Goal: Task Accomplishment & Management: Use online tool/utility

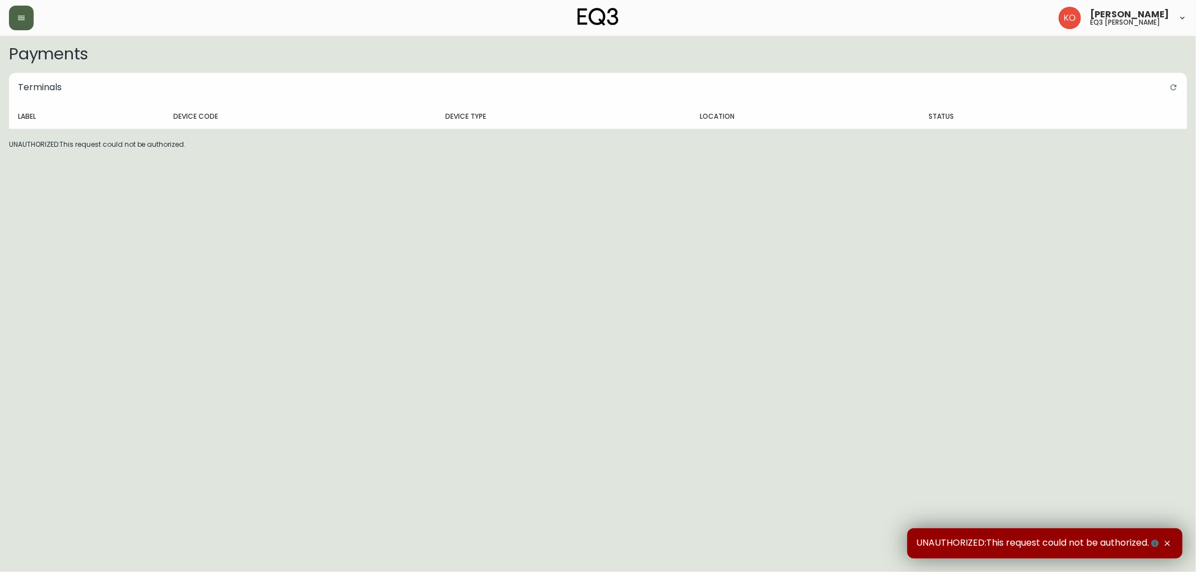
click at [19, 20] on icon "button" at bounding box center [21, 17] width 9 height 9
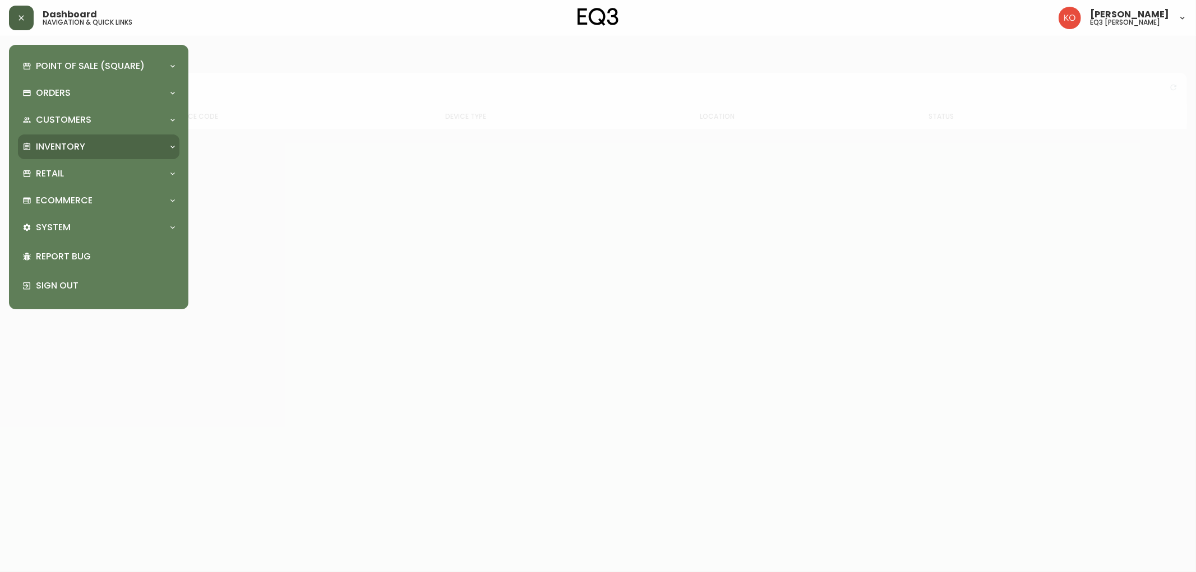
click at [77, 156] on div "Inventory" at bounding box center [98, 147] width 161 height 25
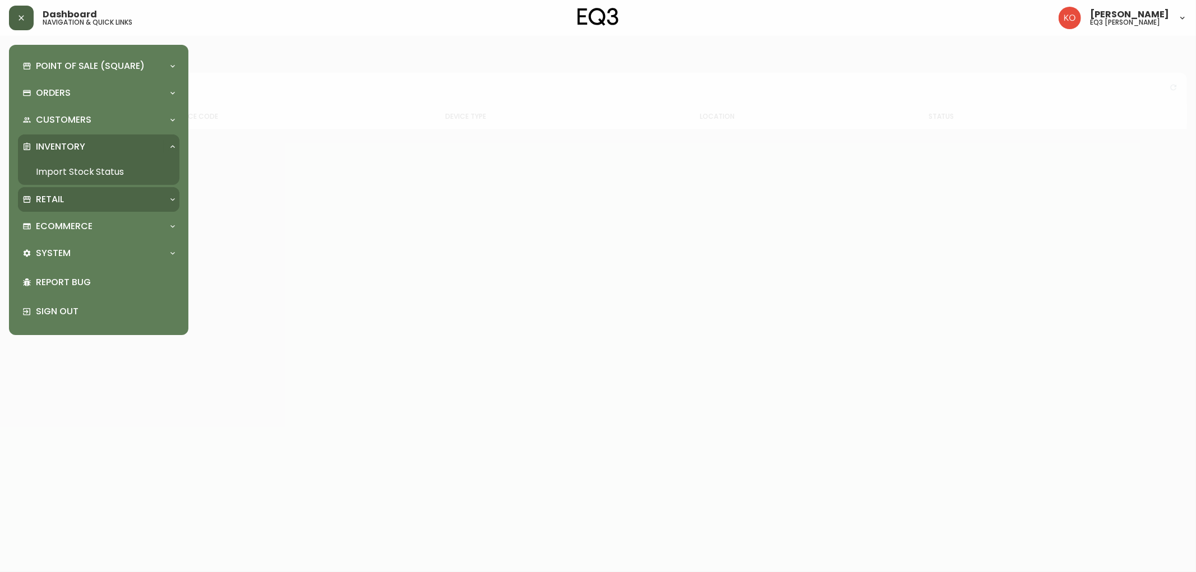
click at [63, 206] on div "Retail" at bounding box center [98, 199] width 161 height 25
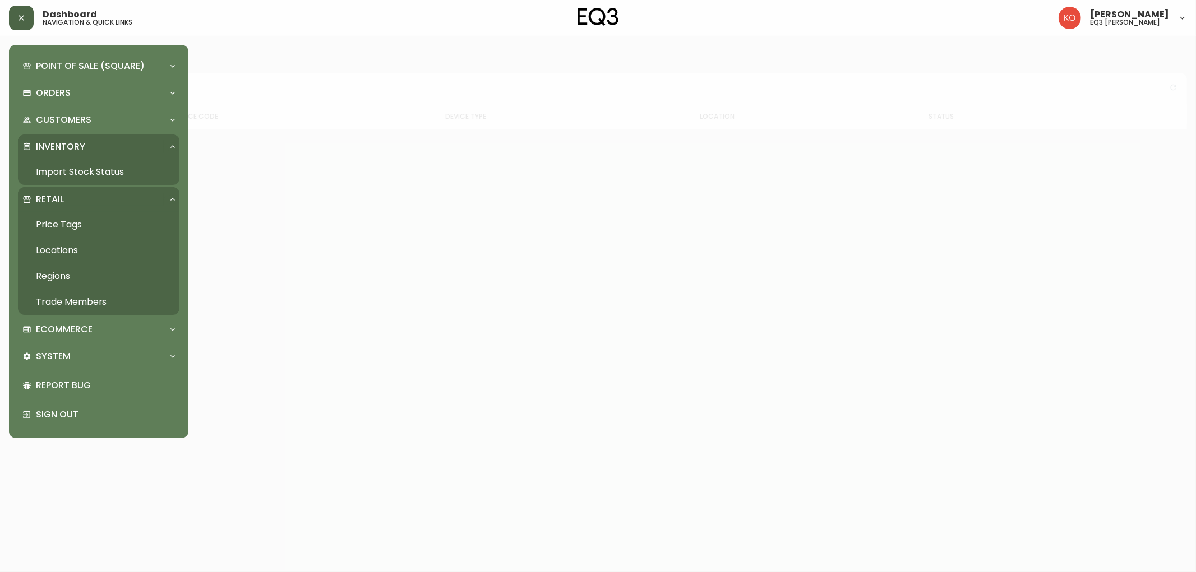
click at [59, 226] on link "Price Tags" at bounding box center [98, 225] width 161 height 26
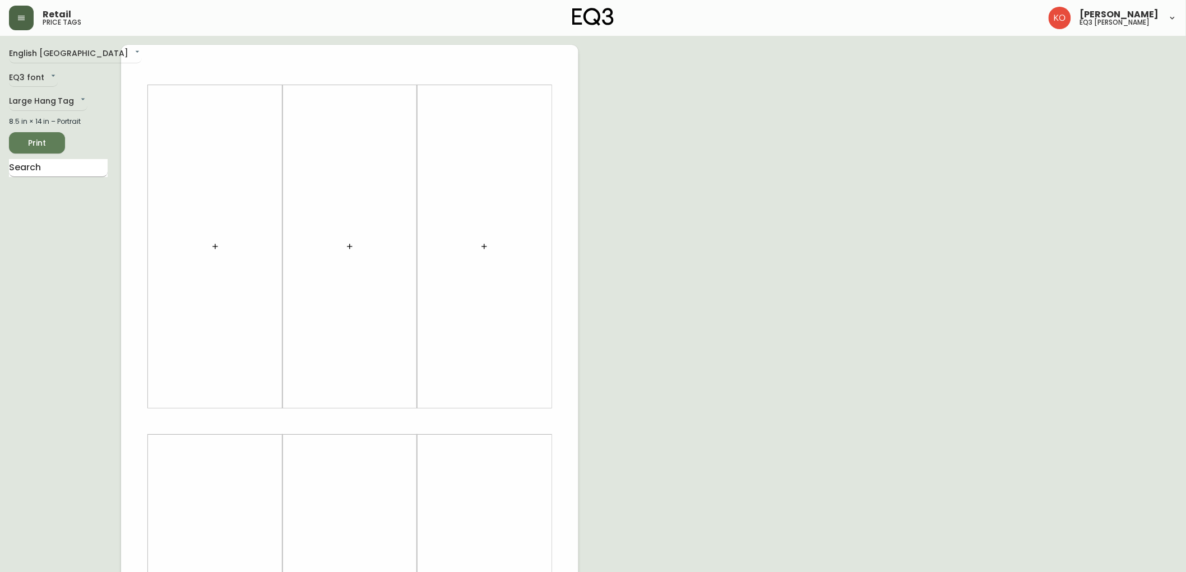
click at [41, 165] on input "text" at bounding box center [58, 168] width 99 height 18
type input "ANCHOR"
click at [67, 111] on div "English [GEOGRAPHIC_DATA] en_CA EQ3 font EQ3 Large Hang Tag large 8.5 in × 14 i…" at bounding box center [65, 422] width 112 height 754
click at [66, 103] on body "Retail price tags [PERSON_NAME] eq3 [PERSON_NAME] English [GEOGRAPHIC_DATA] en_…" at bounding box center [598, 399] width 1196 height 798
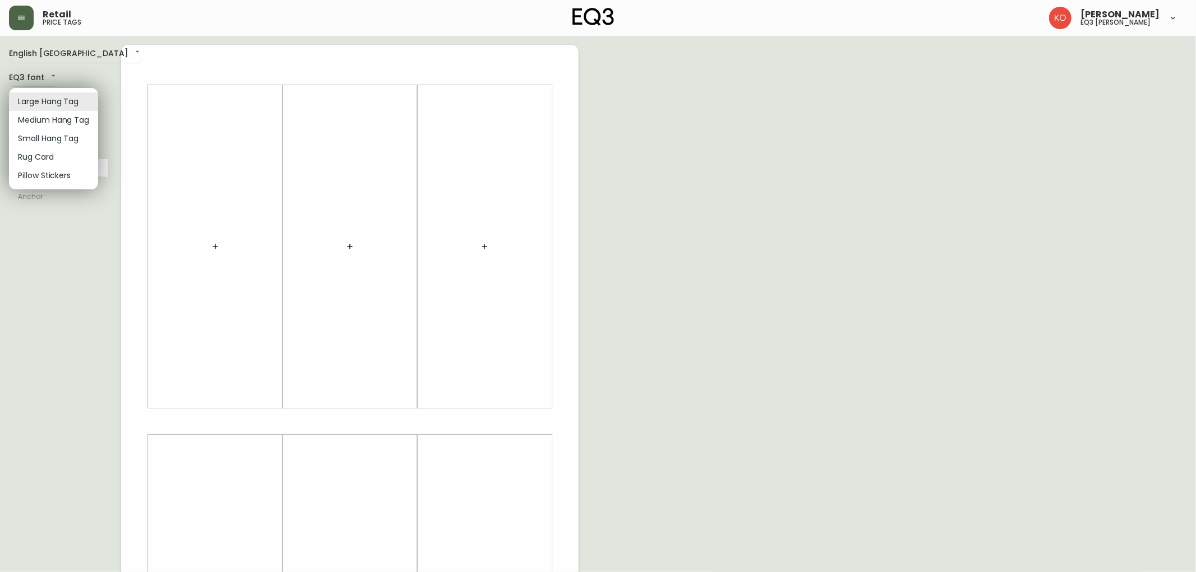
click at [43, 136] on li "Small Hang Tag" at bounding box center [53, 139] width 89 height 19
type input "small"
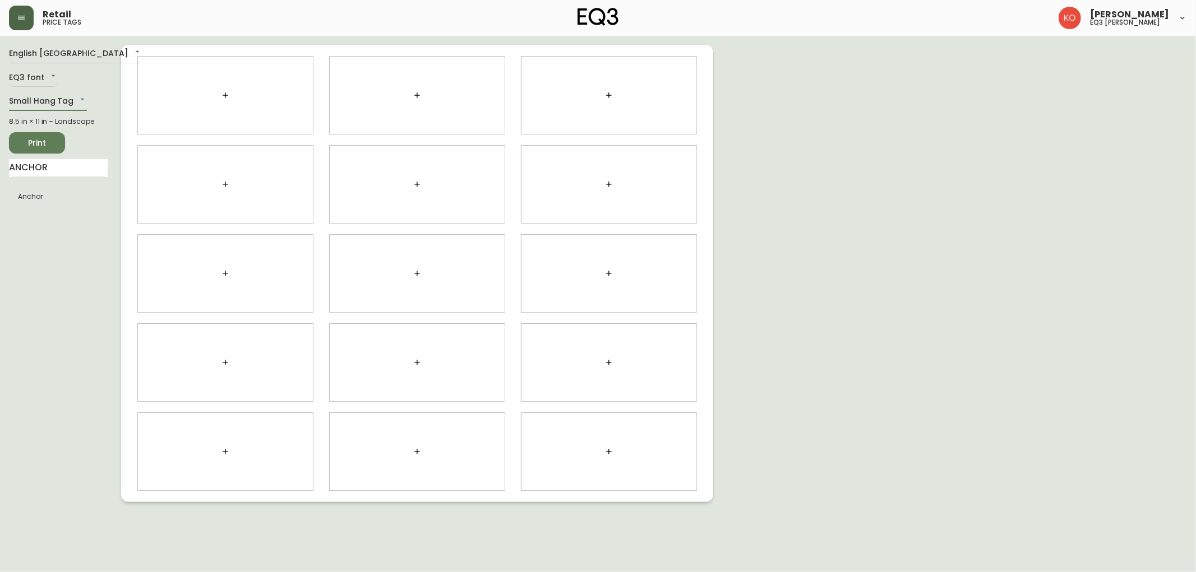
drag, startPoint x: 75, startPoint y: 163, endPoint x: 84, endPoint y: 158, distance: 11.1
click at [82, 159] on input "ANCHOR" at bounding box center [58, 168] width 99 height 18
click at [278, 83] on div "Anchor ​ -1" at bounding box center [225, 95] width 175 height 77
click at [288, 90] on body "Retail price tags [PERSON_NAME] eq3 laval - [PERSON_NAME] English [GEOGRAPHIC_D…" at bounding box center [598, 251] width 1196 height 502
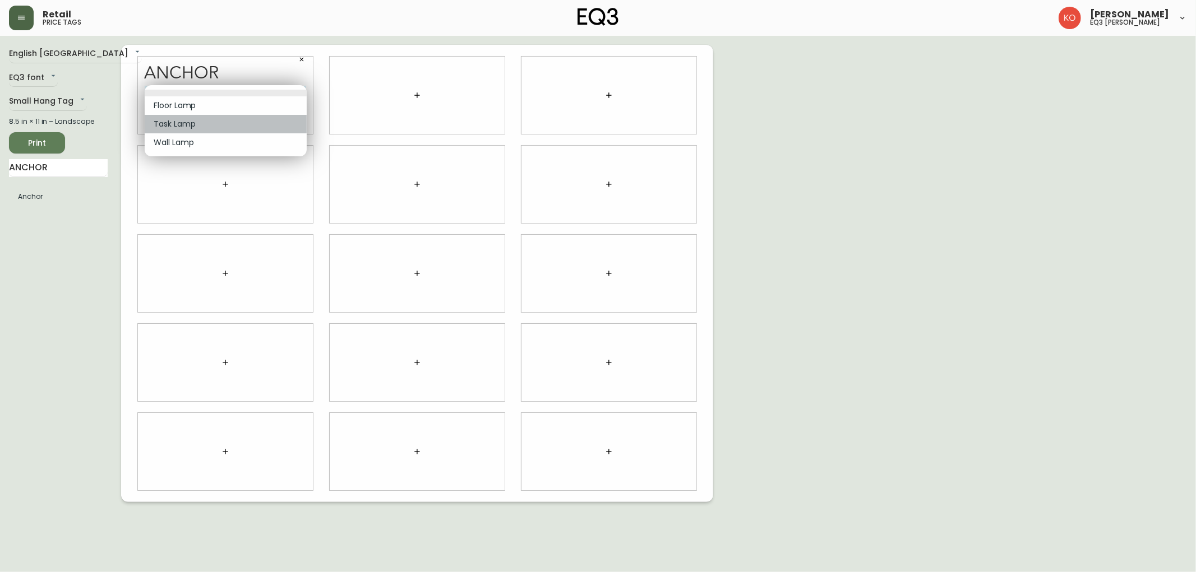
click at [188, 122] on li "Task Lamp" at bounding box center [226, 124] width 162 height 19
type input "1"
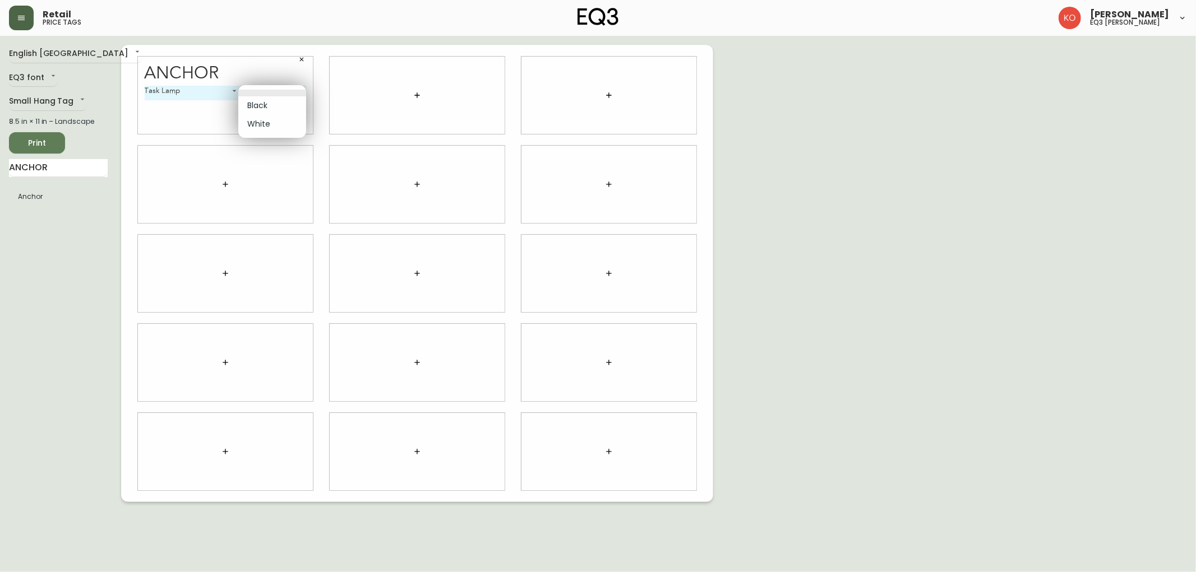
click at [303, 92] on body "Retail price tags [PERSON_NAME] eq3 laval - [PERSON_NAME] English [GEOGRAPHIC_D…" at bounding box center [598, 251] width 1196 height 502
click at [271, 125] on li "White" at bounding box center [272, 124] width 68 height 19
type input "1"
drag, startPoint x: 76, startPoint y: 169, endPoint x: 0, endPoint y: 207, distance: 85.0
click at [0, 207] on main "English Canada en_CA EQ3 font EQ3 Small Hang Tag small 8.5 in × 11 in – Landsca…" at bounding box center [598, 269] width 1196 height 466
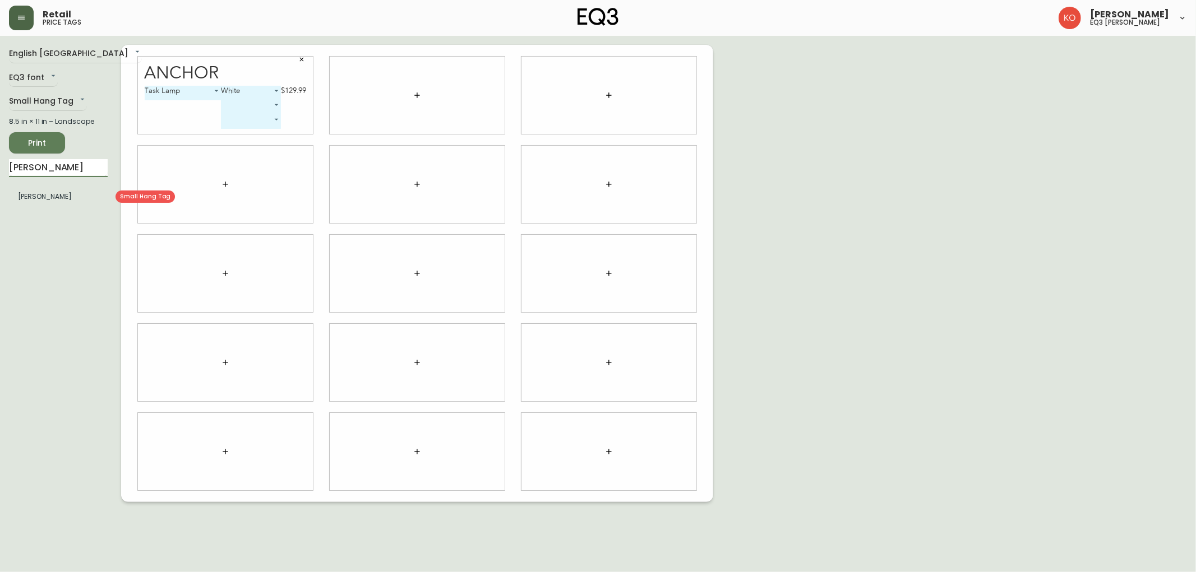
type input "[PERSON_NAME]"
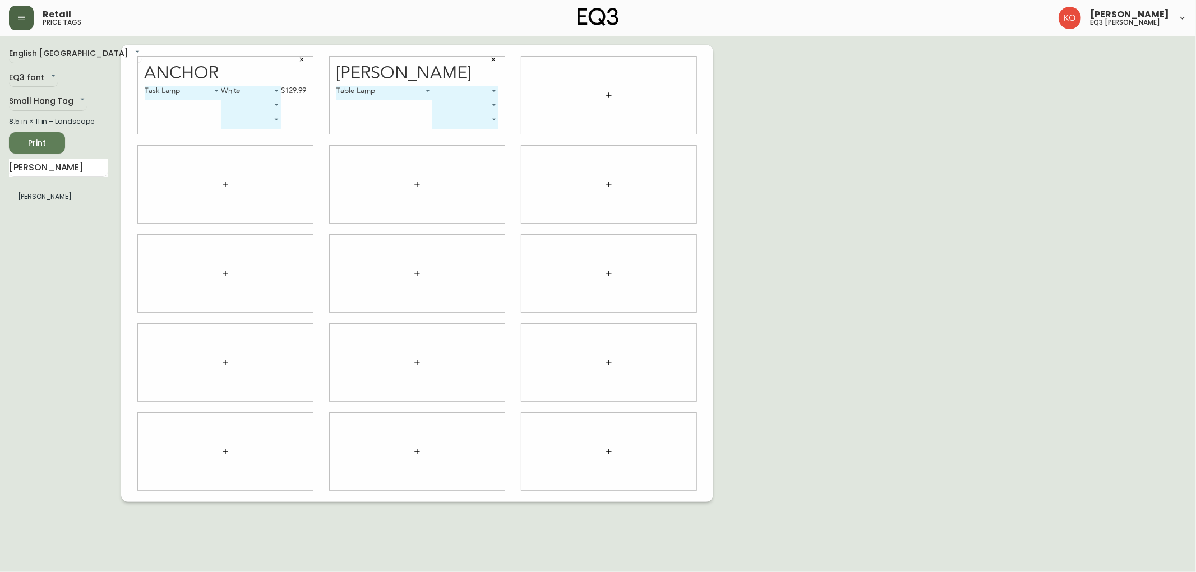
click at [480, 95] on body "Retail price tags [PERSON_NAME] eq3 laval - [PERSON_NAME] English [GEOGRAPHIC_D…" at bounding box center [598, 251] width 1196 height 502
click at [462, 104] on li "Black" at bounding box center [465, 105] width 66 height 19
type input "0"
drag, startPoint x: 58, startPoint y: 176, endPoint x: 0, endPoint y: 198, distance: 61.7
click at [0, 198] on main "English [GEOGRAPHIC_DATA] en_CA EQ3 font EQ3 Small Hang Tag small 8.5 in × 11 i…" at bounding box center [598, 269] width 1196 height 466
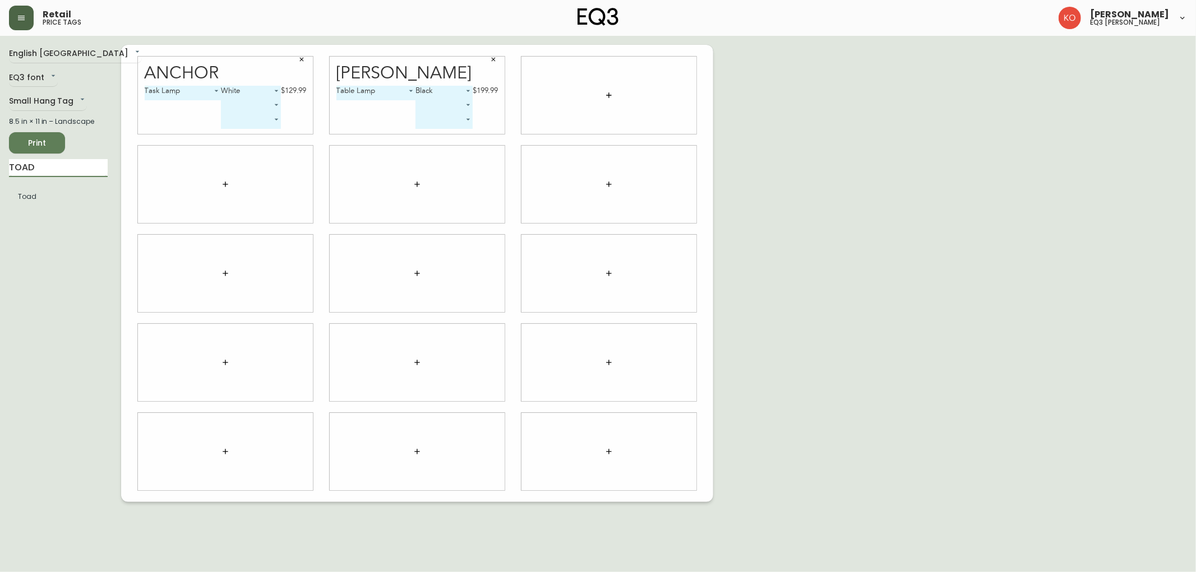
type input "TOAD"
click at [648, 89] on body "Retail price tags [PERSON_NAME] eq3 laval - [PERSON_NAME] English [GEOGRAPHIC_D…" at bounding box center [598, 251] width 1196 height 502
click at [642, 87] on li "White" at bounding box center [634, 93] width 58 height 19
drag, startPoint x: 53, startPoint y: 170, endPoint x: 0, endPoint y: 246, distance: 92.2
click at [0, 246] on main "English Canada en_CA EQ3 font EQ3 Small Hang Tag small 8.5 in × 11 in – Landsca…" at bounding box center [598, 269] width 1196 height 466
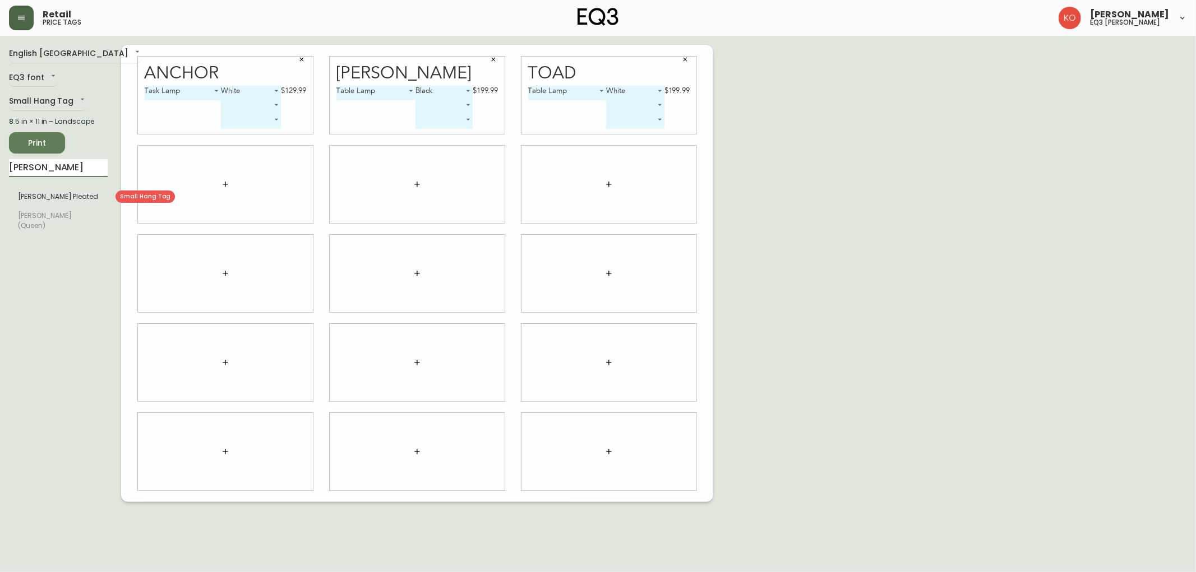
type input "[PERSON_NAME]"
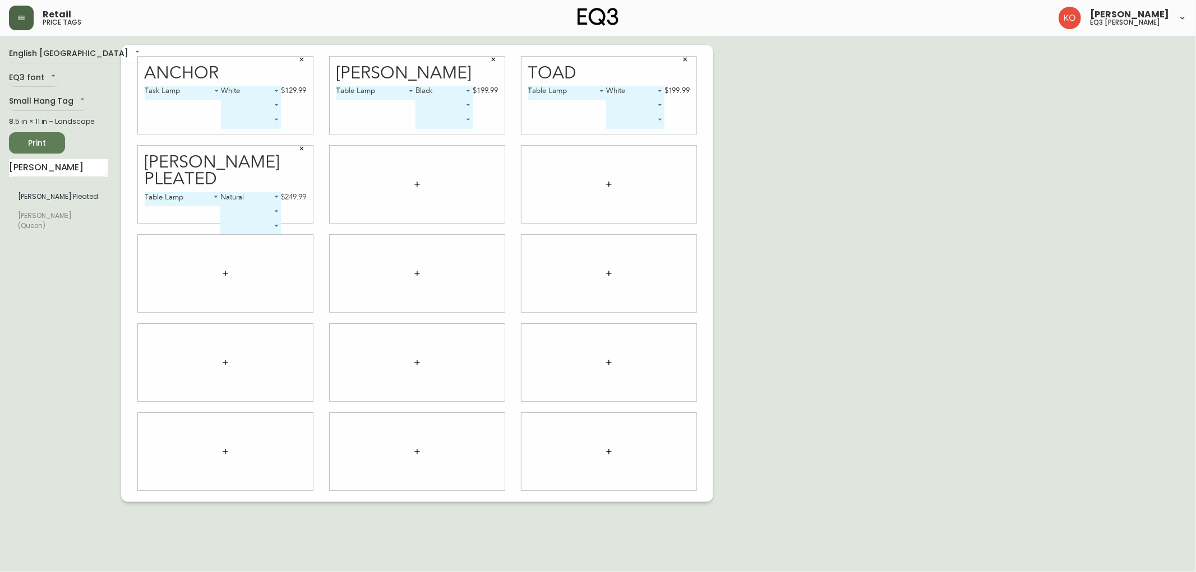
click at [266, 76] on div "Anchor" at bounding box center [226, 73] width 162 height 17
drag, startPoint x: 56, startPoint y: 169, endPoint x: 0, endPoint y: 202, distance: 65.1
click at [0, 202] on main "English Canada en_CA EQ3 font EQ3 Small Hang Tag small 8.5 in × 11 in – Landsca…" at bounding box center [598, 269] width 1196 height 466
type input "BASSOON"
click at [39, 198] on li "Bassoon" at bounding box center [58, 196] width 99 height 19
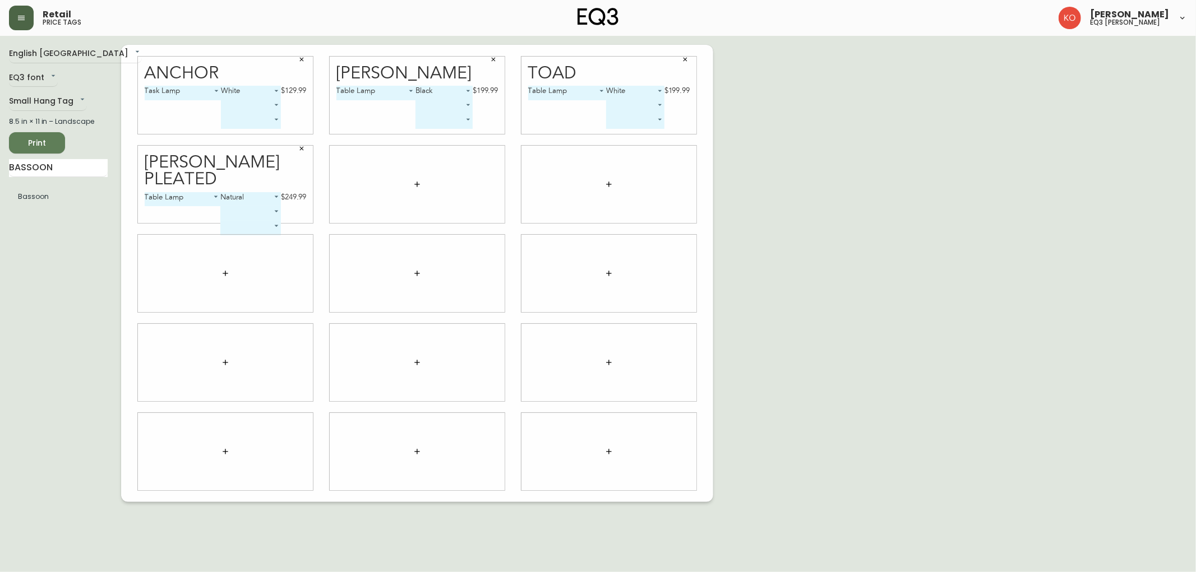
drag, startPoint x: 39, startPoint y: 198, endPoint x: 425, endPoint y: 186, distance: 385.9
click at [425, 186] on div "English [GEOGRAPHIC_DATA] en_CA EQ3 font EQ3 Small Hang Tag small 8.5 in × 11 i…" at bounding box center [598, 273] width 1178 height 457
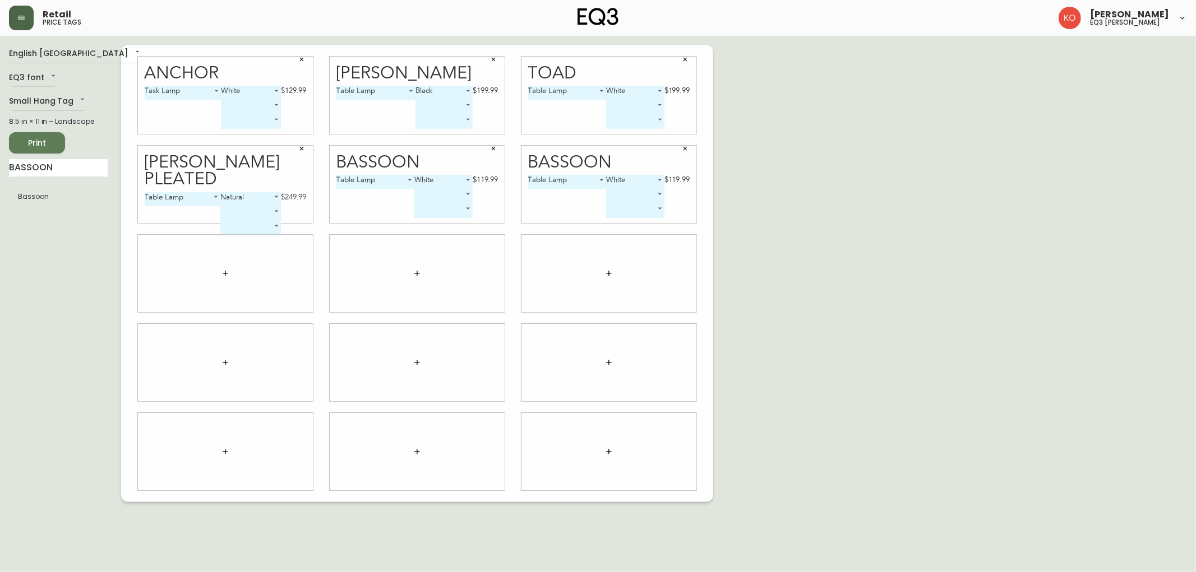
click at [220, 60] on div "Anchor Task Lamp 1 White 1 $129.99 ​ ​" at bounding box center [225, 95] width 175 height 77
drag, startPoint x: 204, startPoint y: 74, endPoint x: 187, endPoint y: 156, distance: 83.6
click at [187, 156] on div "Anchor Task Lamp 1 White 1 $129.99 ​ ​ [PERSON_NAME] Table Lamp 0 Black 0 $199.…" at bounding box center [417, 273] width 592 height 457
drag, startPoint x: 68, startPoint y: 154, endPoint x: 65, endPoint y: 169, distance: 15.0
click at [66, 160] on div "English Canada en_CA EQ3 font EQ3 Small Hang Tag small 8.5 in × 11 in – Landsca…" at bounding box center [65, 273] width 112 height 457
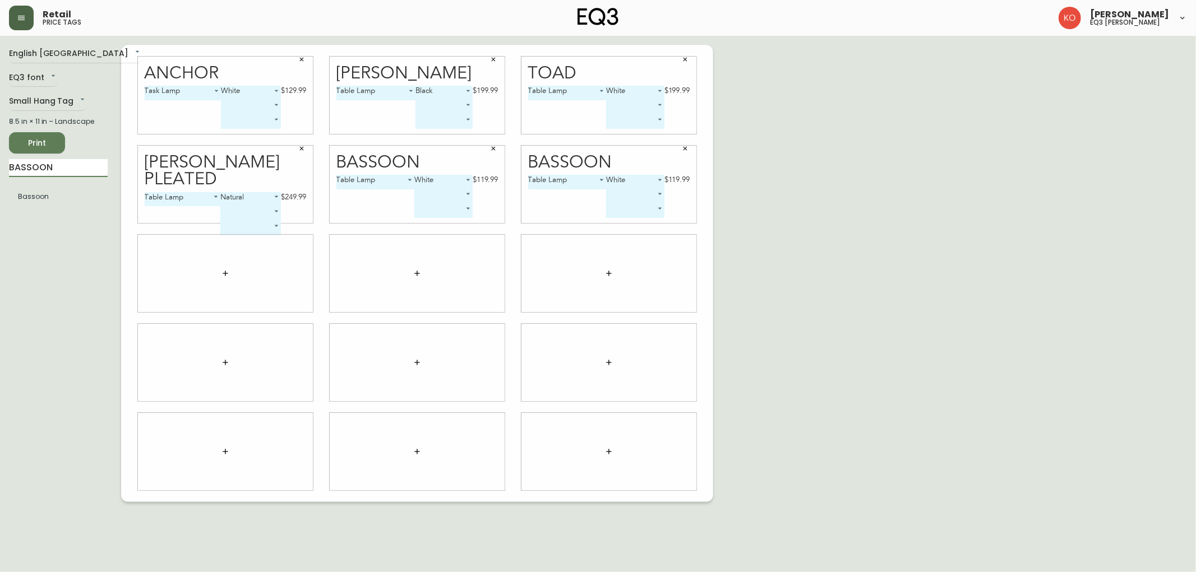
drag, startPoint x: 65, startPoint y: 169, endPoint x: 0, endPoint y: 196, distance: 70.6
click at [0, 196] on main "English Canada en_CA EQ3 font EQ3 Small Hang Tag small 8.5 in × 11 in – Landsca…" at bounding box center [598, 269] width 1196 height 466
type input "STEM"
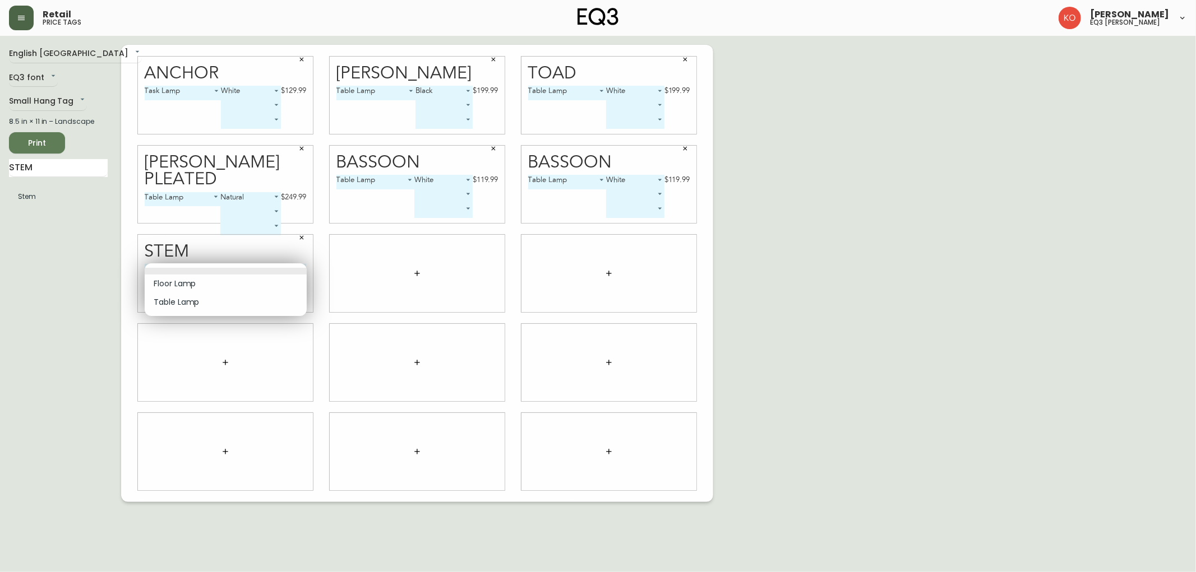
click at [292, 275] on body "Retail price tags [PERSON_NAME] eq3 laval - [PERSON_NAME] English [GEOGRAPHIC_D…" at bounding box center [598, 251] width 1196 height 502
click at [207, 299] on li "Table Lamp" at bounding box center [226, 302] width 162 height 19
type input "1"
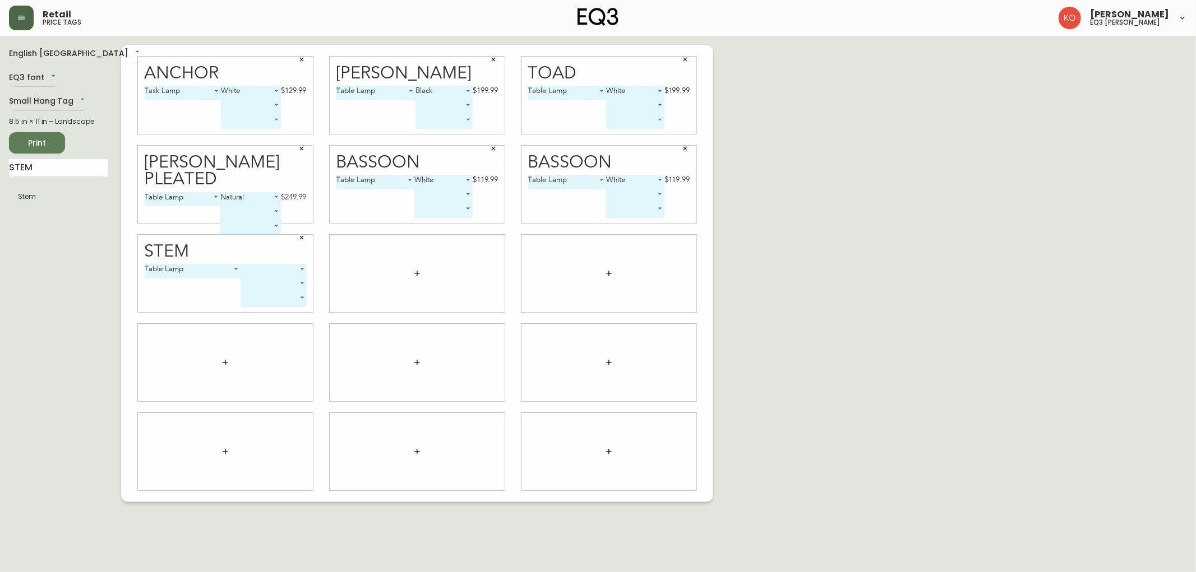
click at [294, 271] on body "Retail price tags [PERSON_NAME] eq3 laval - [PERSON_NAME] English [GEOGRAPHIC_D…" at bounding box center [598, 251] width 1196 height 502
click at [267, 286] on li "Black" at bounding box center [274, 284] width 66 height 19
type input "0"
drag, startPoint x: 63, startPoint y: 174, endPoint x: 0, endPoint y: 211, distance: 73.4
click at [0, 211] on main "English [GEOGRAPHIC_DATA] en_CA EQ3 font EQ3 Small Hang Tag small 8.5 in × 11 i…" at bounding box center [598, 269] width 1196 height 466
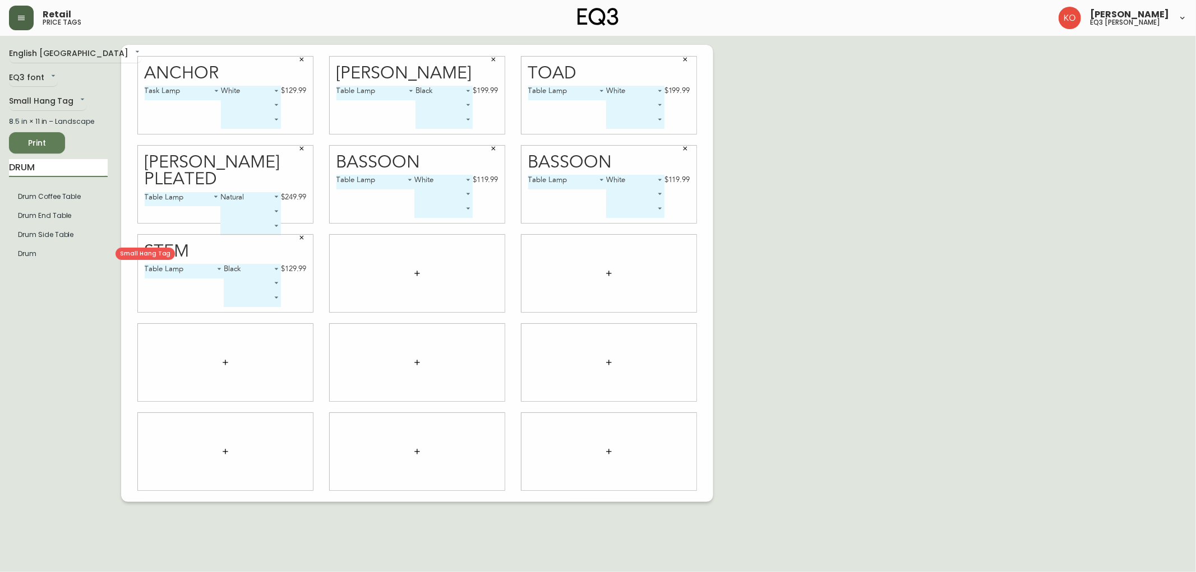
type input "DRUM"
click at [486, 268] on body "Retail price tags [PERSON_NAME] eq3 laval - [PERSON_NAME] English [GEOGRAPHIC_D…" at bounding box center [598, 251] width 1196 height 502
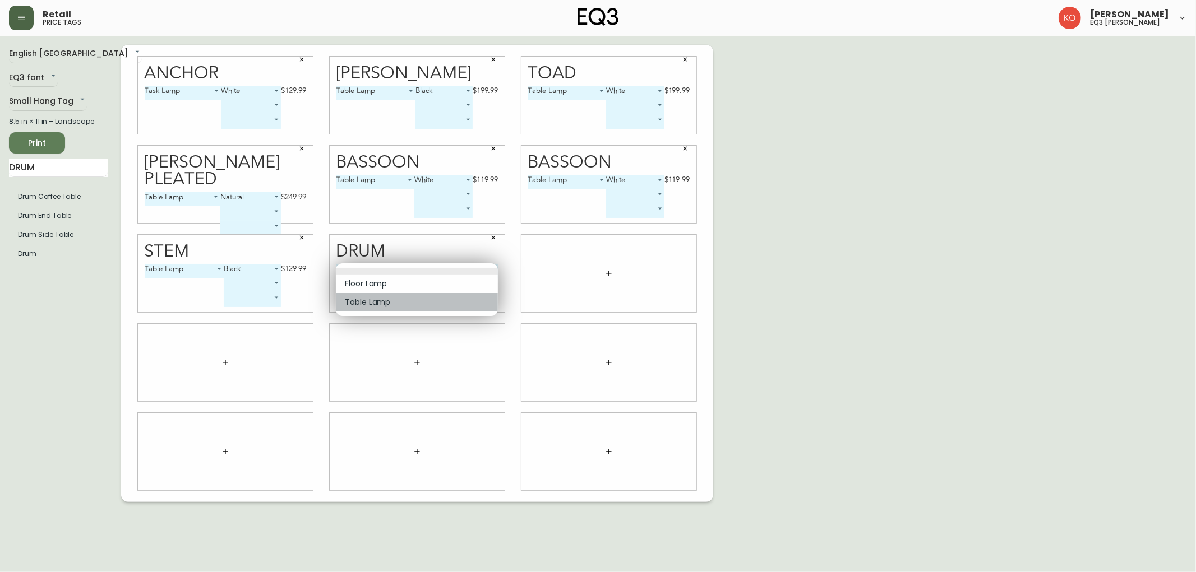
click at [406, 304] on li "Table Lamp" at bounding box center [417, 302] width 162 height 19
type input "1"
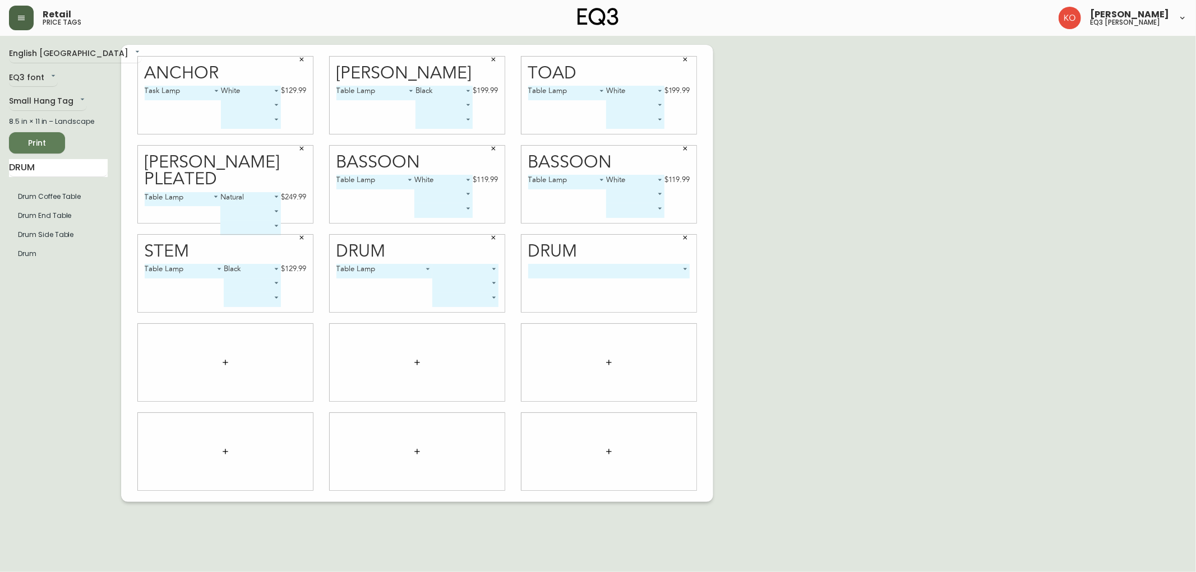
click at [507, 265] on div "Drum Table Lamp 1 ​ ​ ​" at bounding box center [417, 273] width 192 height 89
click at [483, 274] on body "Retail price tags [PERSON_NAME] eq3 laval - [PERSON_NAME] English [GEOGRAPHIC_D…" at bounding box center [598, 251] width 1196 height 502
click at [478, 285] on li "Black" at bounding box center [465, 284] width 66 height 19
type input "0"
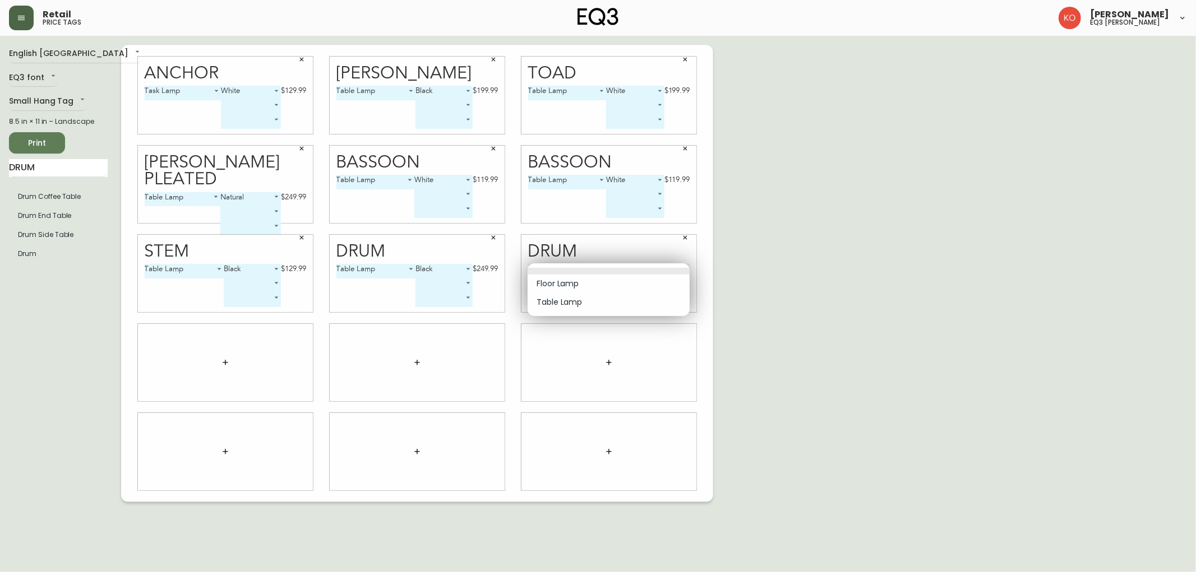
click at [680, 270] on body "Retail price tags [PERSON_NAME] eq3 laval - [PERSON_NAME] English [GEOGRAPHIC_D…" at bounding box center [598, 251] width 1196 height 502
click at [568, 303] on li "Table Lamp" at bounding box center [609, 302] width 162 height 19
type input "1"
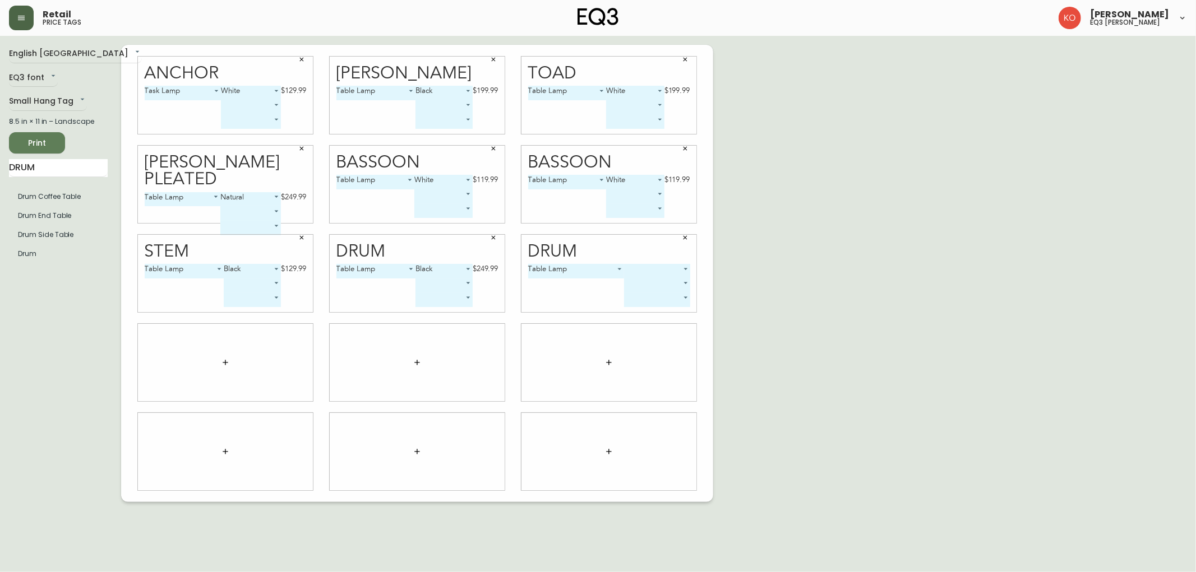
click at [681, 266] on body "Retail price tags [PERSON_NAME] eq3 laval - [PERSON_NAME] English [GEOGRAPHIC_D…" at bounding box center [598, 251] width 1196 height 502
click at [652, 300] on li "White" at bounding box center [657, 302] width 66 height 19
type input "1"
click at [0, 216] on main "English [GEOGRAPHIC_DATA] en_CA EQ3 font EQ3 Small Hang Tag small 8.5 in × 11 i…" at bounding box center [598, 269] width 1196 height 466
type input "PORT"
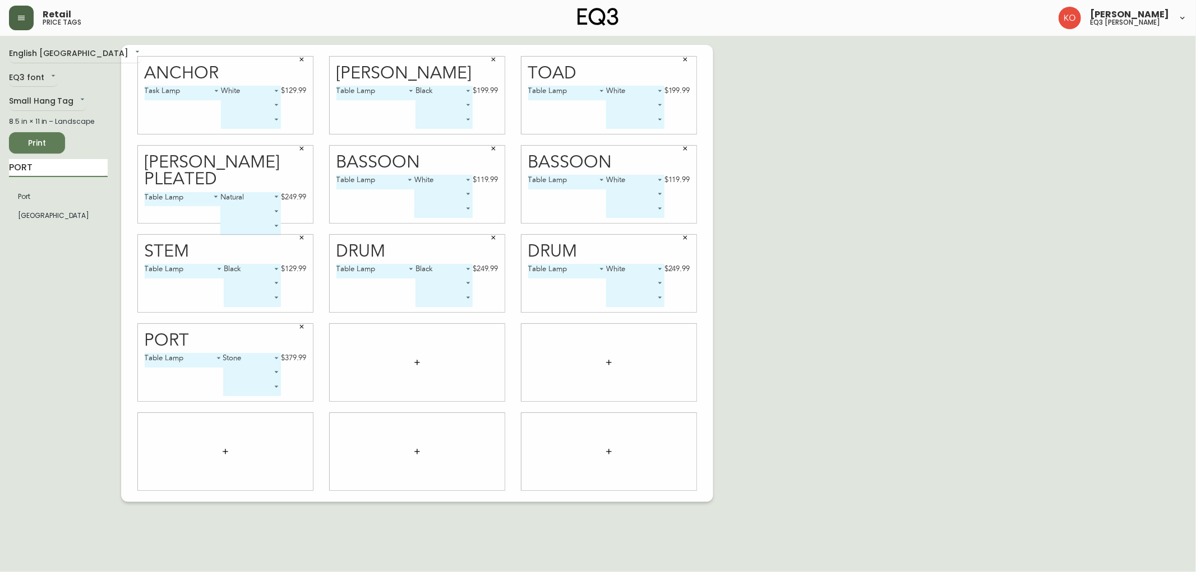
drag, startPoint x: 31, startPoint y: 171, endPoint x: 0, endPoint y: 184, distance: 33.9
click at [0, 184] on main "English [GEOGRAPHIC_DATA] en_CA EQ3 font EQ3 Small Hang Tag small 8.5 in × 11 i…" at bounding box center [598, 269] width 1196 height 466
type input "MICAH"
click at [463, 357] on body "Retail price tags [PERSON_NAME] eq3 laval - [PERSON_NAME] English [GEOGRAPHIC_D…" at bounding box center [598, 251] width 1196 height 502
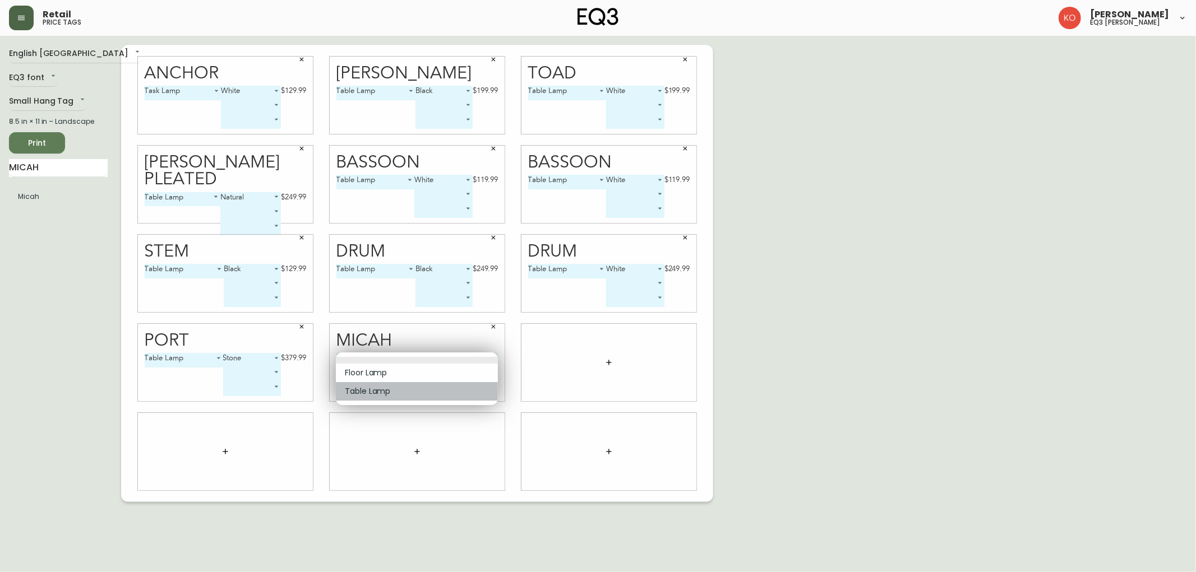
click at [384, 389] on li "Table Lamp" at bounding box center [417, 391] width 162 height 19
type input "1"
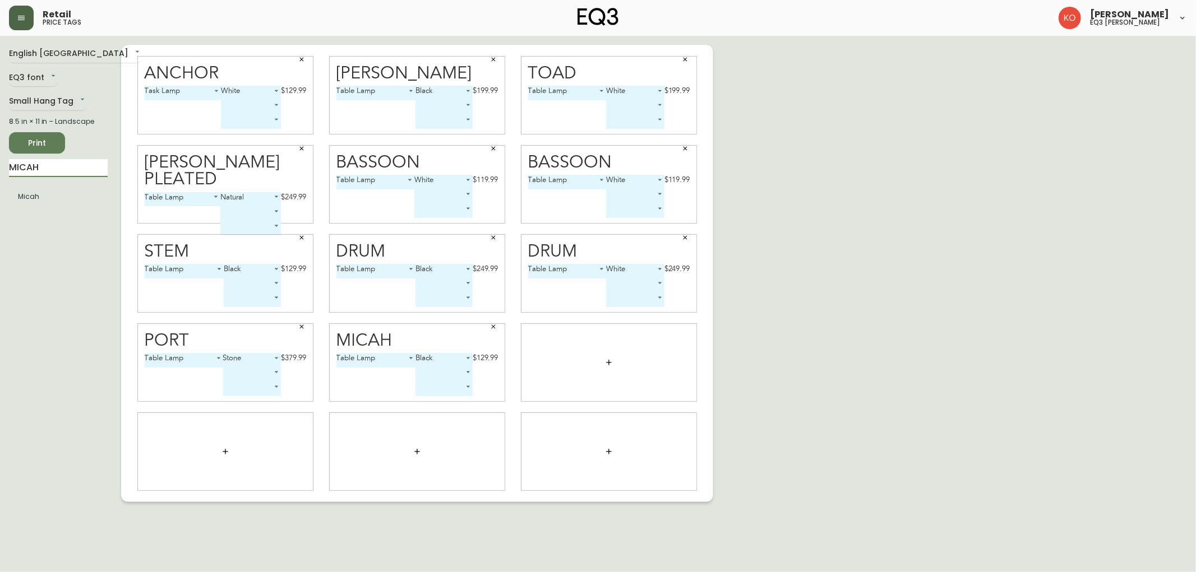
drag, startPoint x: 84, startPoint y: 171, endPoint x: 0, endPoint y: 209, distance: 92.3
click at [0, 209] on main "English Canada en_CA EQ3 font EQ3 Small Hang Tag small 8.5 in × 11 in – Landsca…" at bounding box center [598, 269] width 1196 height 466
type input "[GEOGRAPHIC_DATA]"
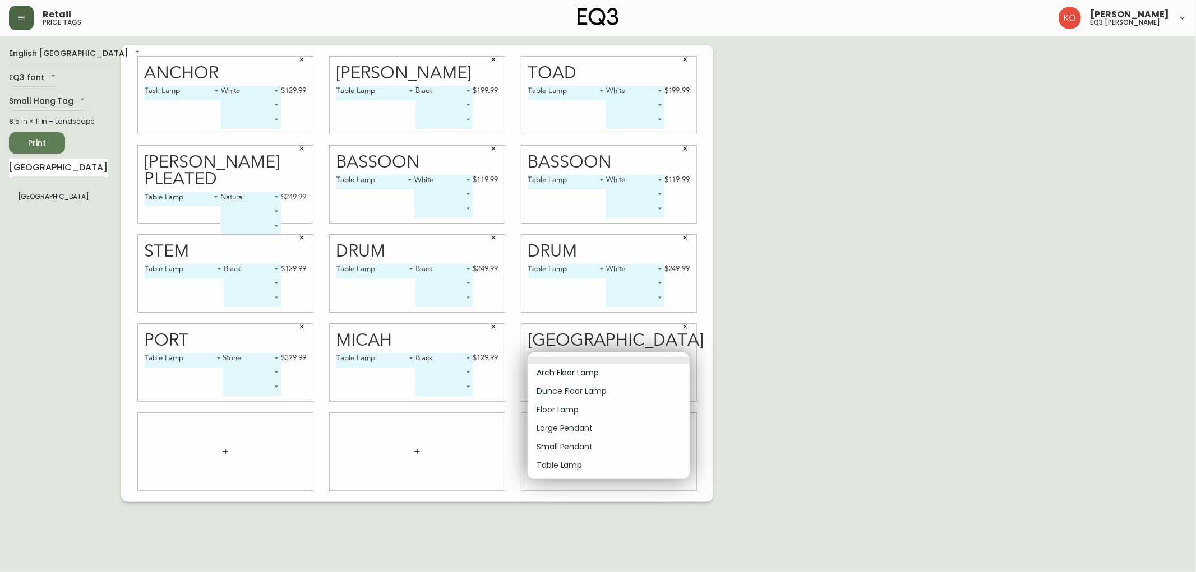
click at [682, 359] on body "Retail price tags [PERSON_NAME] eq3 laval - [PERSON_NAME] English [GEOGRAPHIC_D…" at bounding box center [598, 251] width 1196 height 502
click at [580, 466] on li "Table Lamp" at bounding box center [609, 465] width 162 height 19
type input "5"
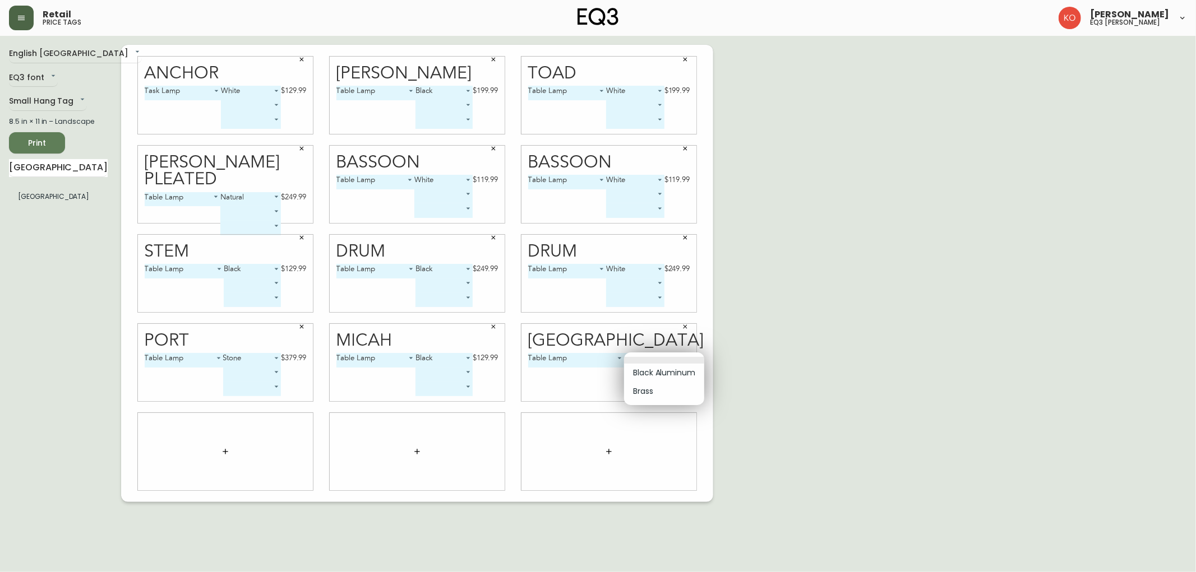
click at [681, 359] on body "Retail price tags [PERSON_NAME] eq3 laval - [PERSON_NAME] English [GEOGRAPHIC_D…" at bounding box center [598, 251] width 1196 height 502
drag, startPoint x: 666, startPoint y: 390, endPoint x: 666, endPoint y: 371, distance: 18.5
click at [666, 371] on ul "Black Aluminum Brass" at bounding box center [664, 379] width 80 height 53
click at [666, 371] on li "Black Aluminum" at bounding box center [664, 373] width 80 height 19
type input "0"
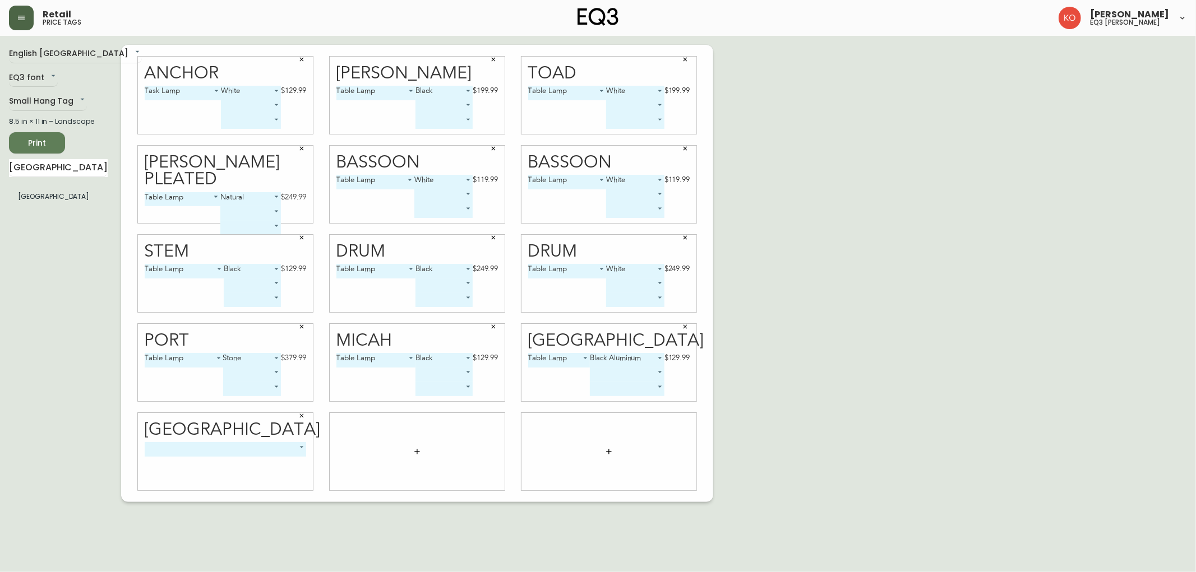
click at [278, 443] on body "Retail price tags [PERSON_NAME] eq3 laval - [PERSON_NAME] English [GEOGRAPHIC_D…" at bounding box center [598, 251] width 1196 height 502
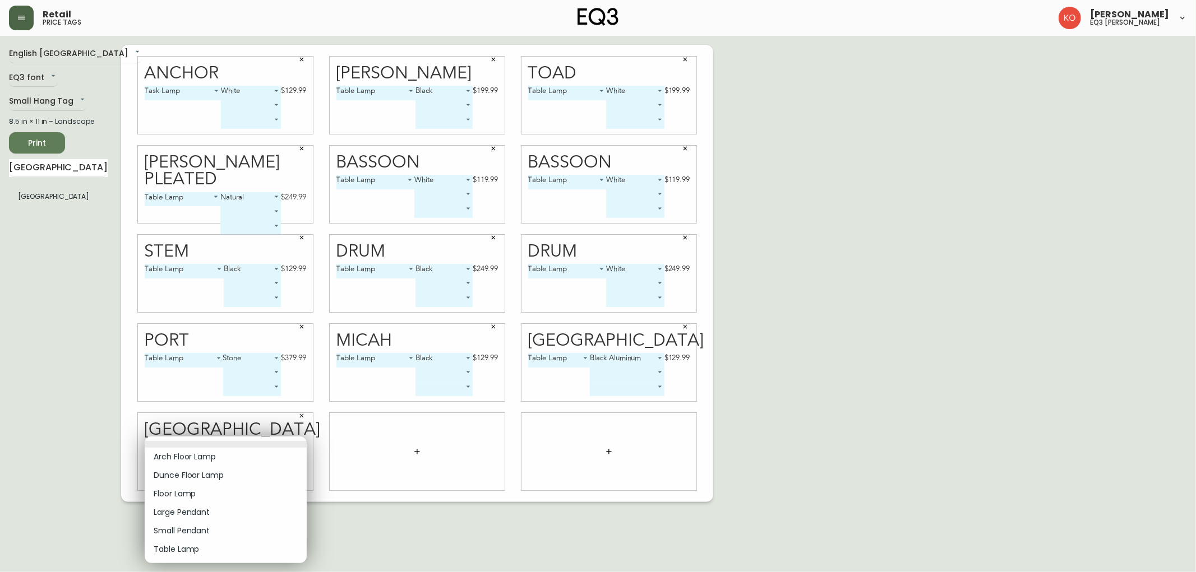
click at [180, 547] on li "Table Lamp" at bounding box center [226, 549] width 162 height 19
type input "5"
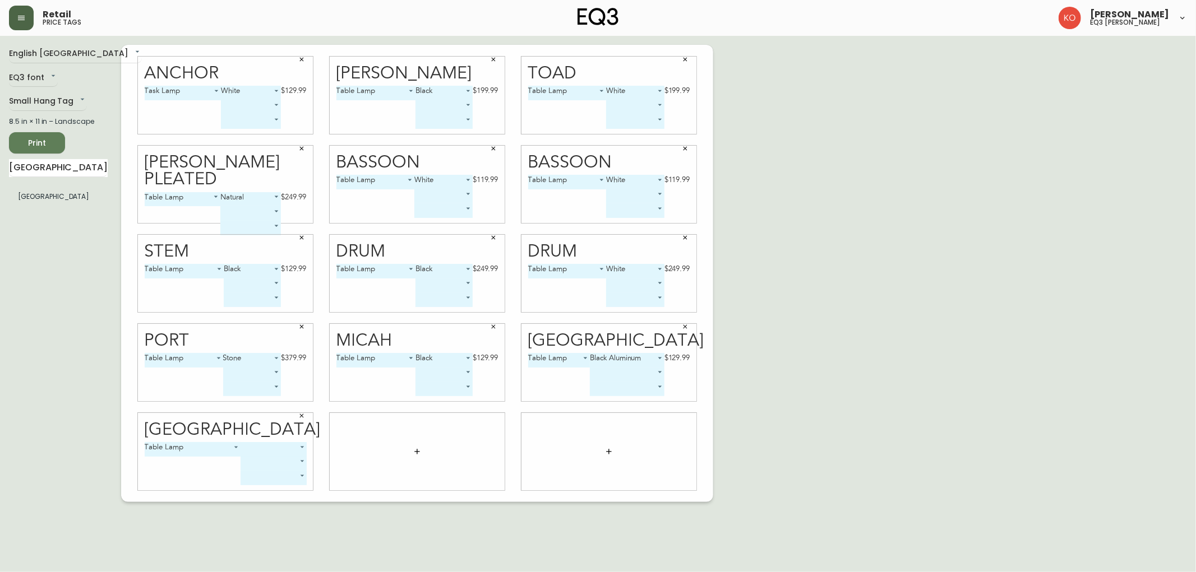
click at [297, 451] on body "Retail price tags [PERSON_NAME] eq3 laval - [PERSON_NAME] English [GEOGRAPHIC_D…" at bounding box center [598, 251] width 1196 height 502
click at [282, 461] on li "Black Aluminum" at bounding box center [281, 462] width 80 height 19
type input "0"
drag, startPoint x: 62, startPoint y: 168, endPoint x: 0, endPoint y: 203, distance: 70.8
click at [0, 203] on main "English Canada en_CA EQ3 font EQ3 Small Hang Tag small 8.5 in × 11 in – Landsca…" at bounding box center [598, 269] width 1196 height 466
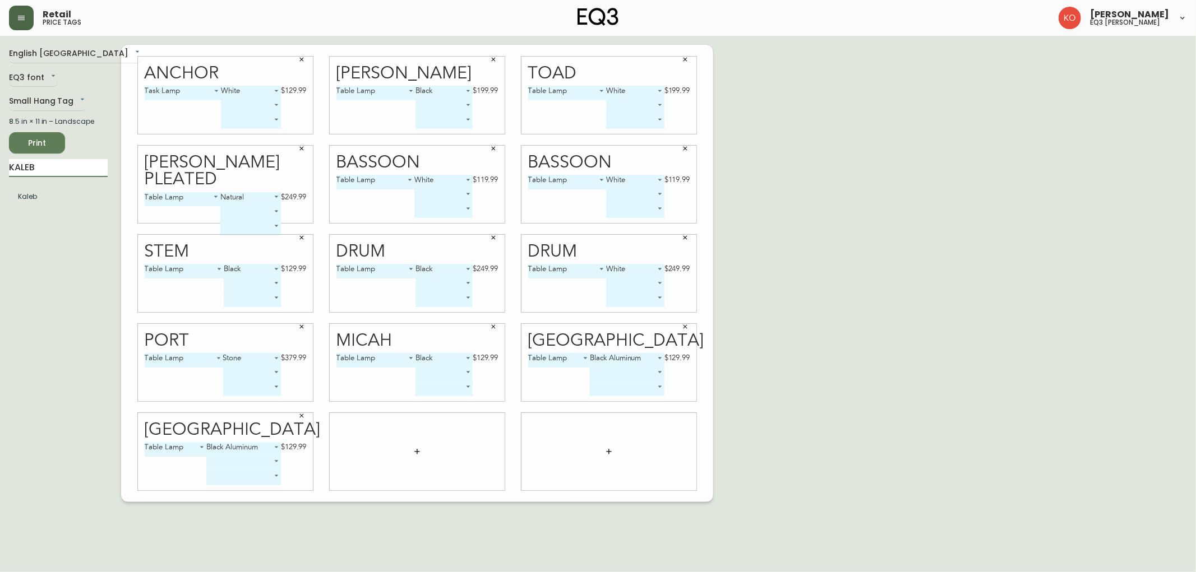
type input "KALEB"
drag, startPoint x: 53, startPoint y: 169, endPoint x: 0, endPoint y: 203, distance: 63.3
click at [0, 203] on main "English Canada en_CA EQ3 font EQ3 Small Hang Tag small 8.5 in × 11 in – Landsca…" at bounding box center [598, 269] width 1196 height 466
click at [31, 165] on input "SLIMELINE" at bounding box center [58, 168] width 99 height 18
type input "SLIMLINE"
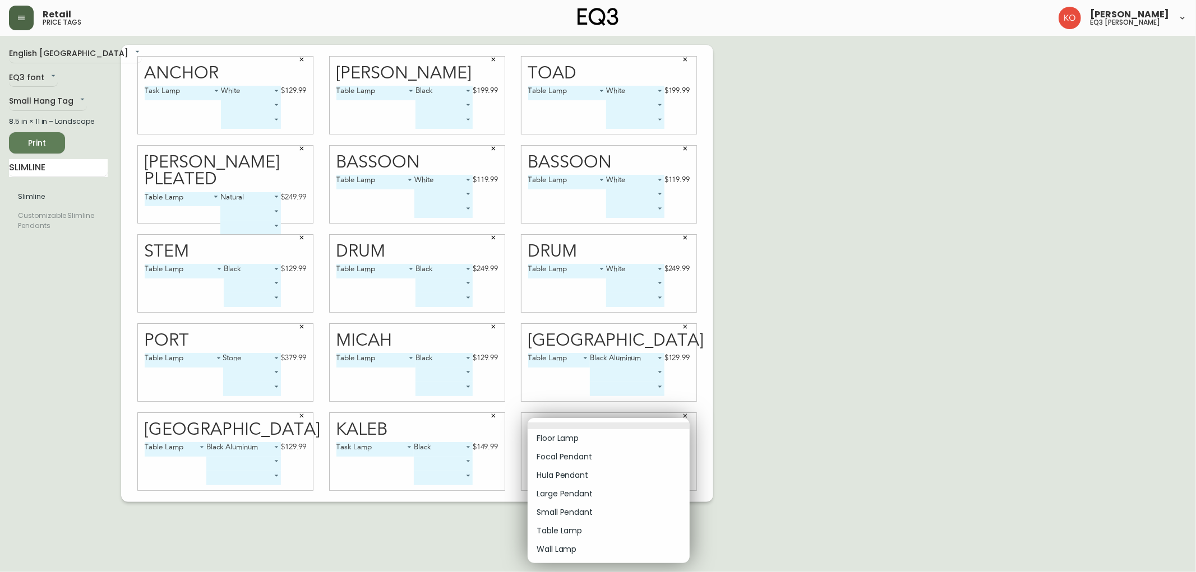
click at [660, 450] on body "Retail price tags [PERSON_NAME] eq3 laval - [PERSON_NAME] English [GEOGRAPHIC_D…" at bounding box center [598, 251] width 1196 height 502
click at [568, 530] on li "Table Lamp" at bounding box center [609, 531] width 162 height 19
type input "5"
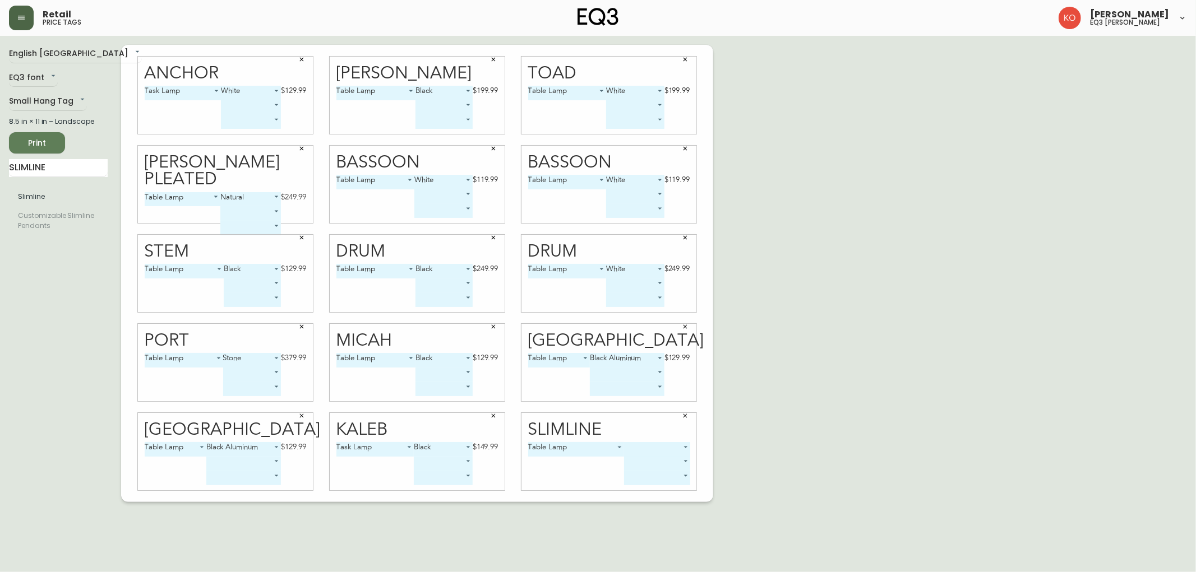
click at [682, 450] on body "Retail price tags [PERSON_NAME] eq3 laval - [PERSON_NAME] English [GEOGRAPHIC_D…" at bounding box center [598, 251] width 1196 height 502
click at [662, 462] on li "Black" at bounding box center [657, 462] width 66 height 19
type input "0"
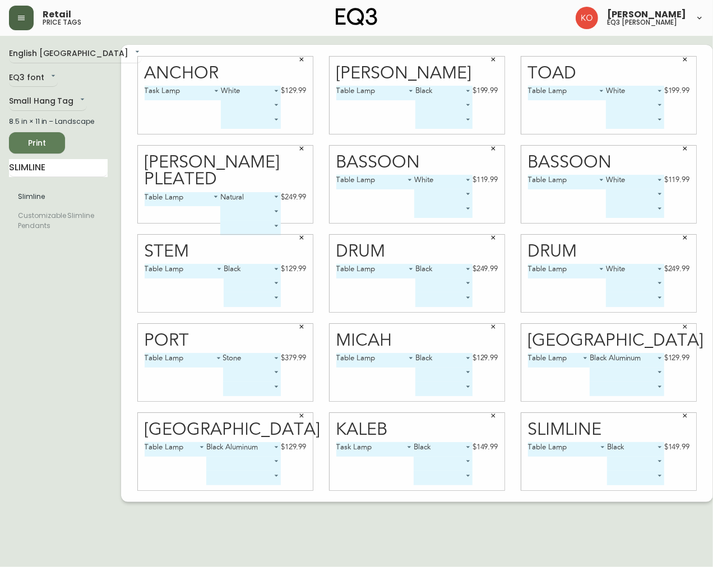
click at [43, 145] on span "Print" at bounding box center [37, 143] width 38 height 14
click at [47, 144] on span "Print" at bounding box center [37, 143] width 38 height 14
click at [293, 147] on button "button" at bounding box center [301, 148] width 17 height 17
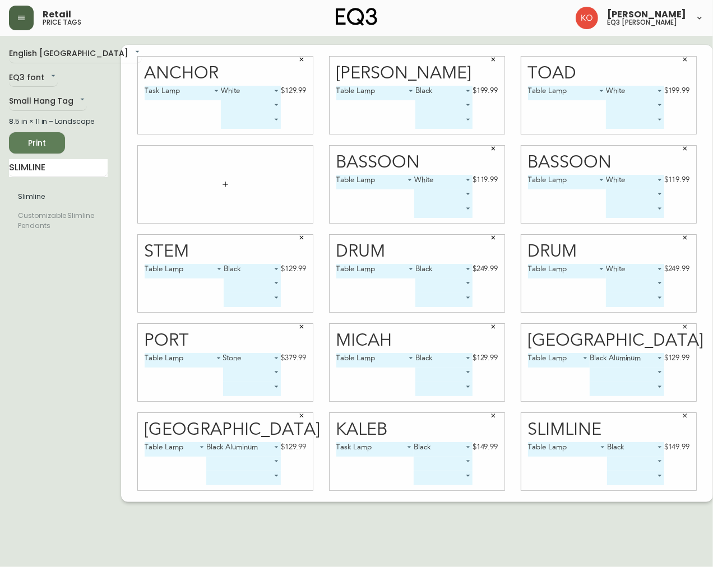
click at [490, 151] on icon "button" at bounding box center [493, 148] width 7 height 7
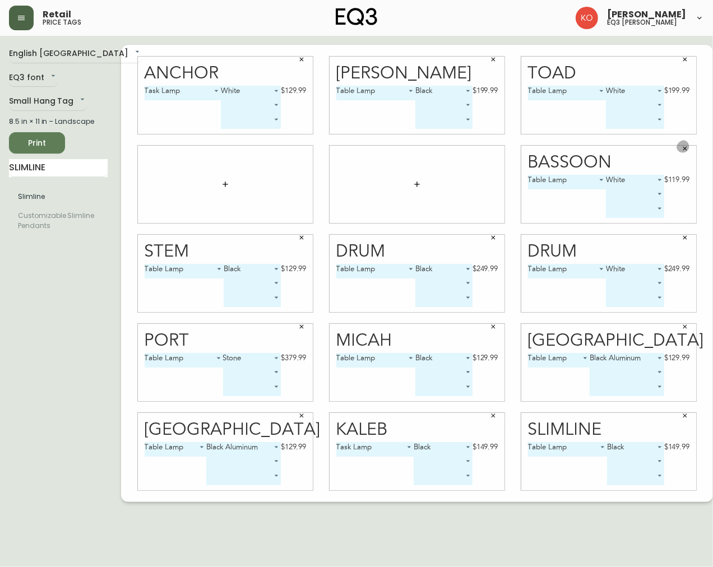
click at [682, 146] on icon "button" at bounding box center [685, 148] width 7 height 7
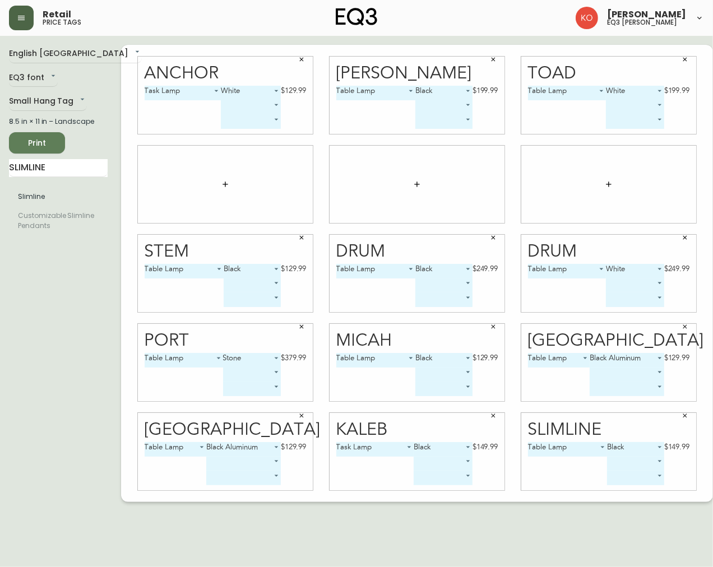
click at [492, 237] on icon "button" at bounding box center [494, 238] width 4 height 4
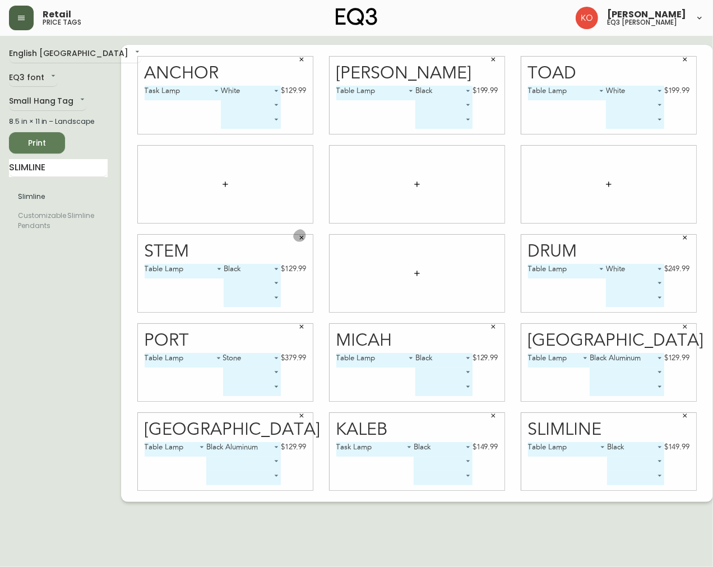
click at [298, 239] on icon "button" at bounding box center [301, 237] width 7 height 7
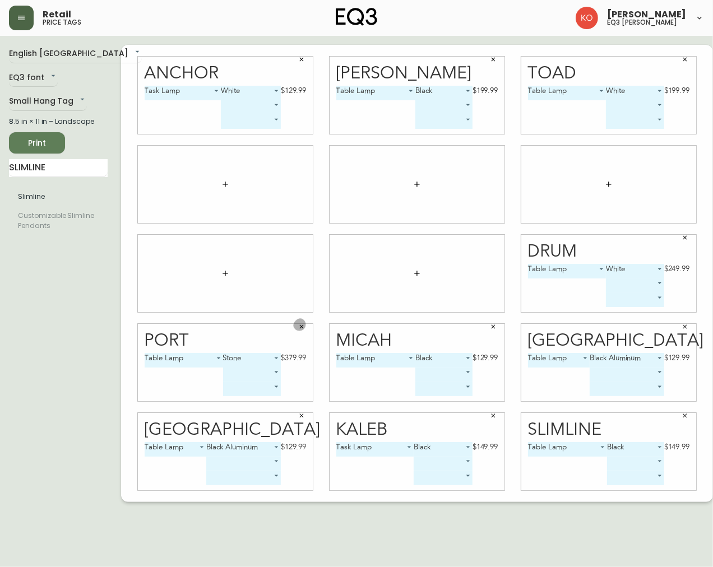
click at [298, 327] on icon "button" at bounding box center [301, 326] width 7 height 7
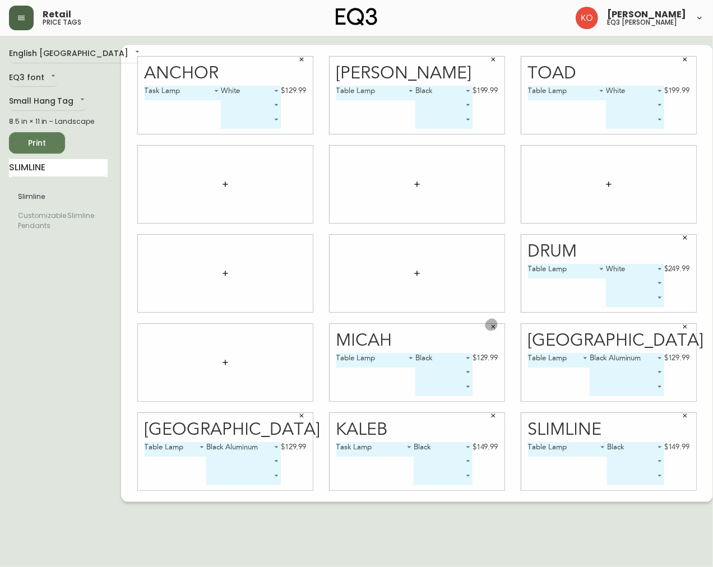
click at [490, 328] on icon "button" at bounding box center [493, 326] width 7 height 7
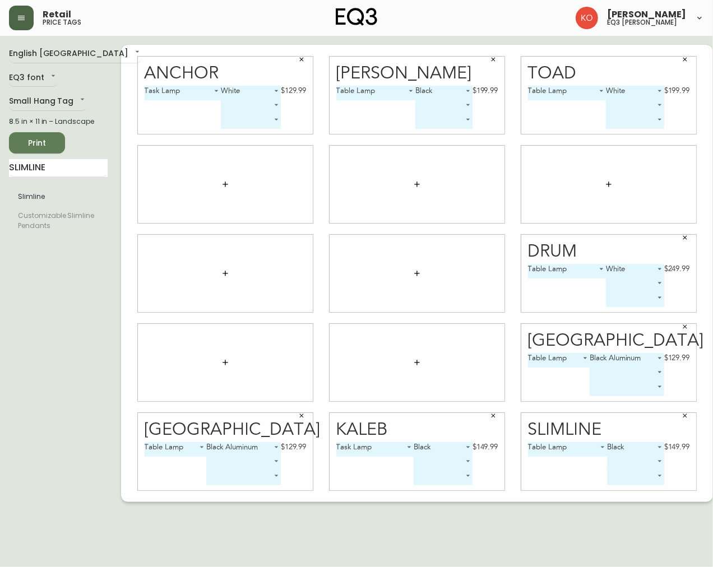
click at [683, 326] on icon "button" at bounding box center [685, 327] width 4 height 4
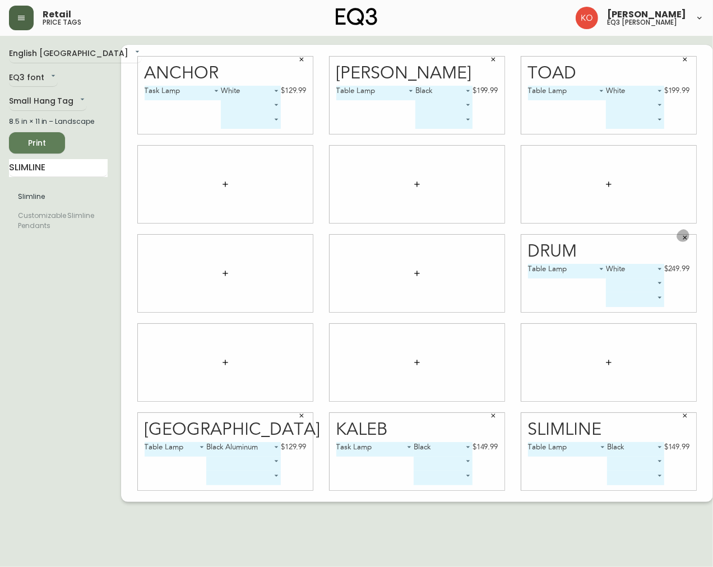
click at [682, 236] on icon "button" at bounding box center [685, 237] width 7 height 7
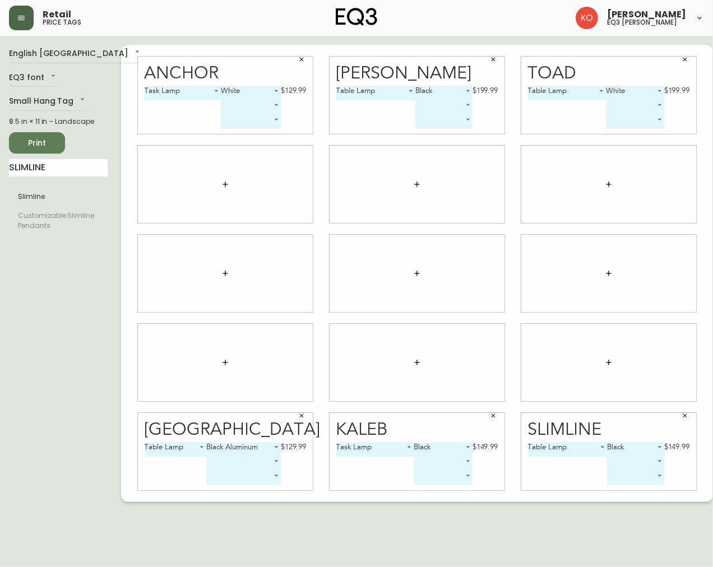
click at [682, 417] on icon "button" at bounding box center [685, 416] width 7 height 7
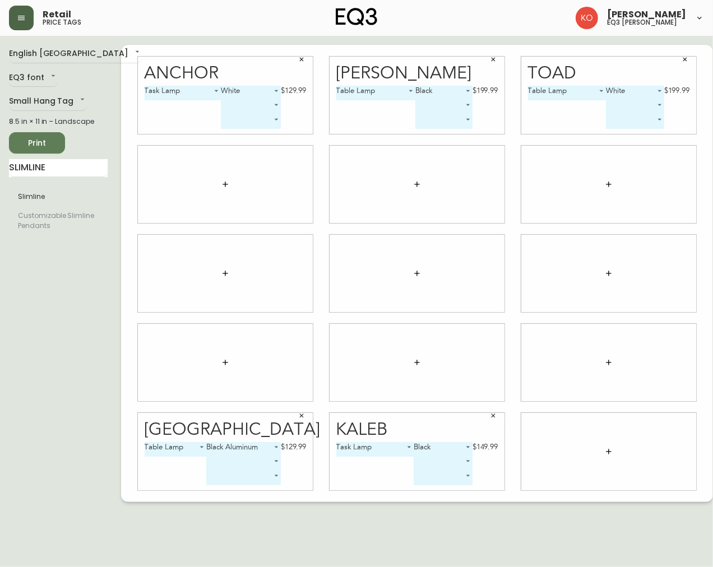
click at [490, 418] on icon "button" at bounding box center [493, 416] width 7 height 7
click at [293, 419] on button "button" at bounding box center [301, 416] width 17 height 17
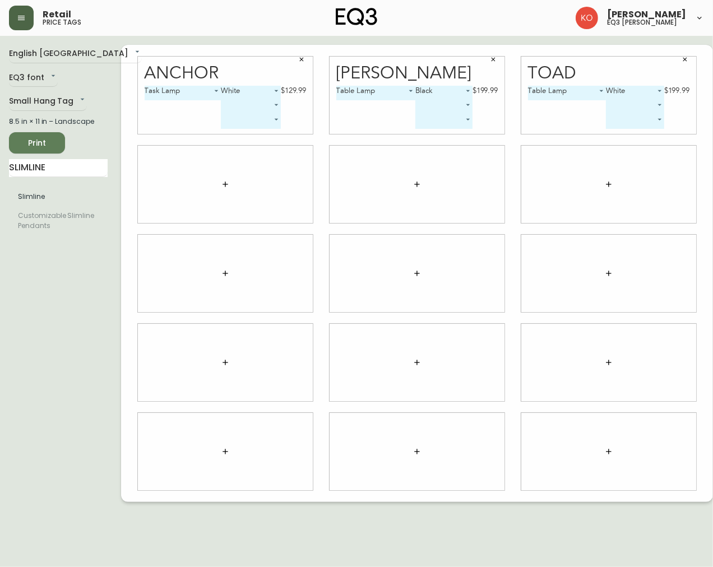
click at [683, 59] on icon "button" at bounding box center [685, 60] width 4 height 4
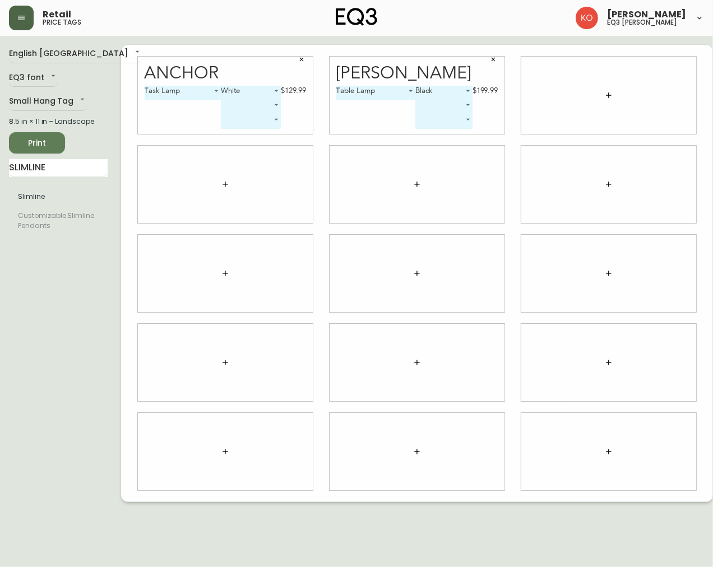
click at [376, 75] on div "[PERSON_NAME]" at bounding box center [417, 73] width 162 height 17
click at [221, 185] on icon "button" at bounding box center [225, 184] width 9 height 9
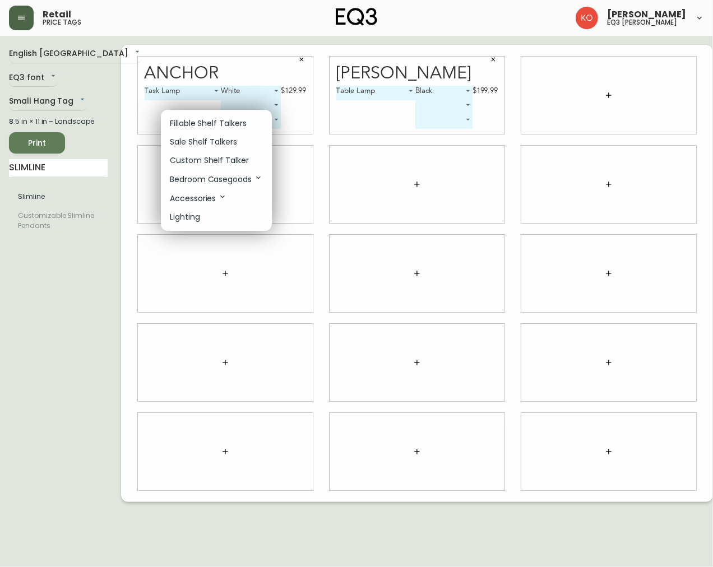
click at [55, 163] on div at bounding box center [356, 283] width 713 height 567
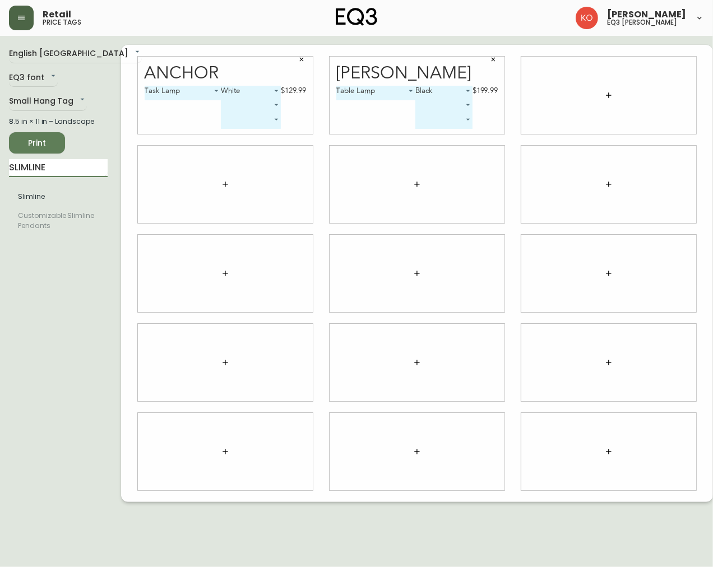
drag, startPoint x: 49, startPoint y: 167, endPoint x: 15, endPoint y: 181, distance: 36.8
click at [3, 186] on main "English Canada en_CA EQ3 font EQ3 Small Hang Tag small 8.5 in × 11 in – Landsca…" at bounding box center [356, 269] width 713 height 466
type input "ANCHOR"
click at [26, 204] on li "Anchor" at bounding box center [58, 196] width 99 height 19
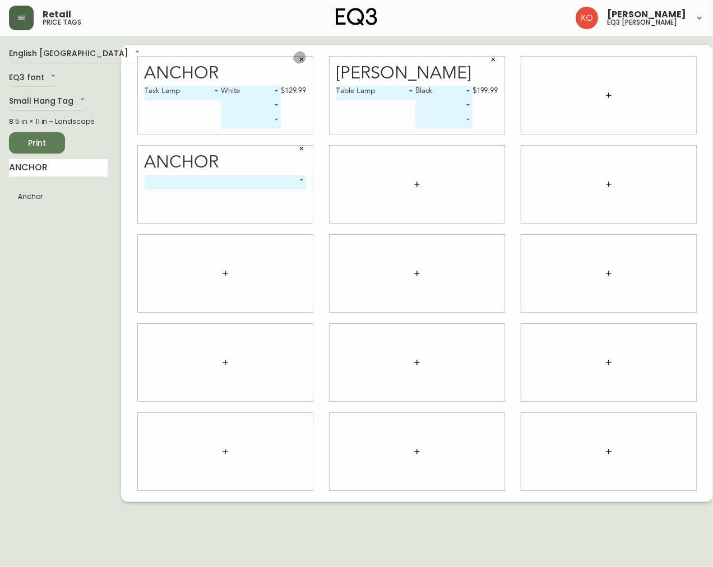
click at [298, 62] on icon "button" at bounding box center [301, 59] width 7 height 7
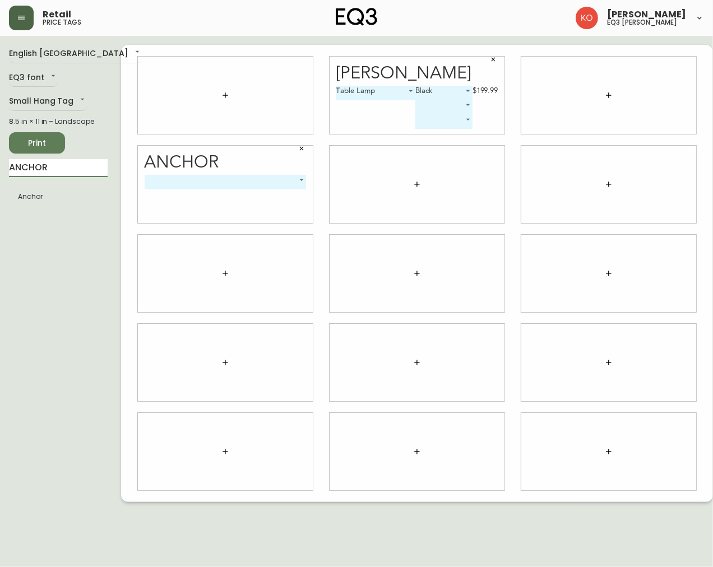
drag, startPoint x: 27, startPoint y: 165, endPoint x: -2, endPoint y: 181, distance: 33.1
click at [0, 181] on html "Retail price tags [PERSON_NAME] eq3 laval - [PERSON_NAME] English [GEOGRAPHIC_D…" at bounding box center [356, 251] width 713 height 502
type input "[PERSON_NAME]"
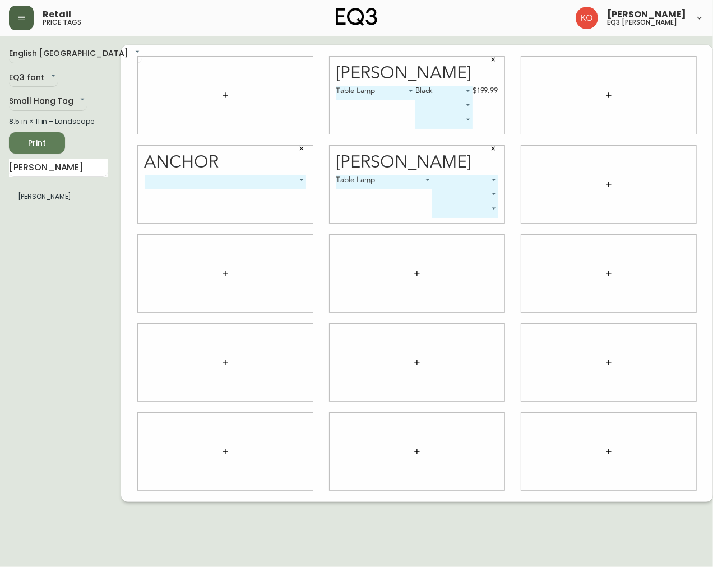
click at [391, 191] on div "Table Lamp 0 ​ ​ ​" at bounding box center [417, 199] width 162 height 48
click at [490, 59] on icon "button" at bounding box center [493, 59] width 7 height 7
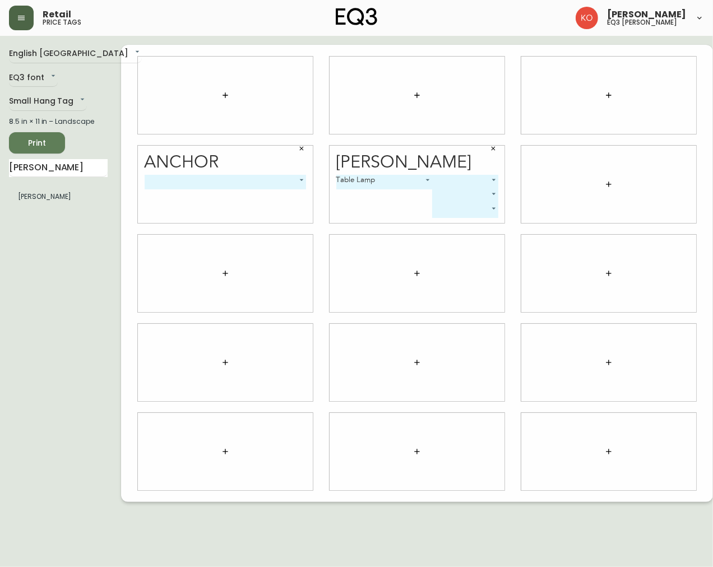
click at [181, 175] on body "Retail price tags [PERSON_NAME] eq3 laval - [PERSON_NAME] English [GEOGRAPHIC_D…" at bounding box center [356, 251] width 713 height 502
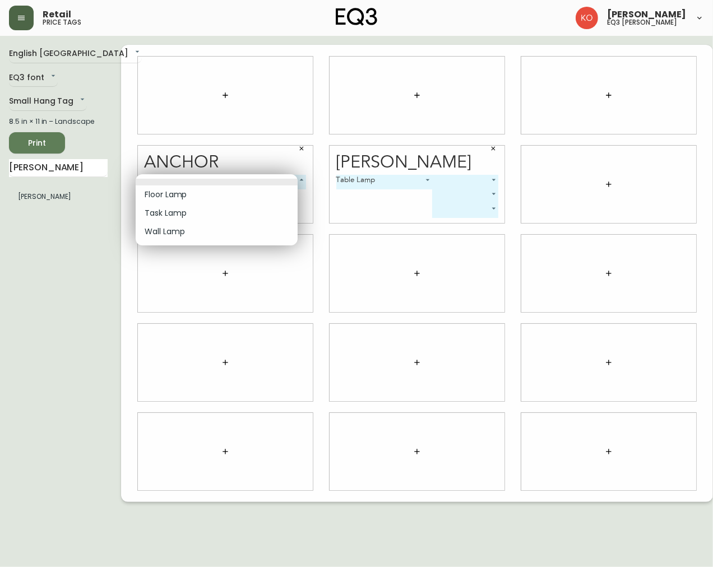
click at [174, 233] on li "Wall Lamp" at bounding box center [217, 232] width 162 height 19
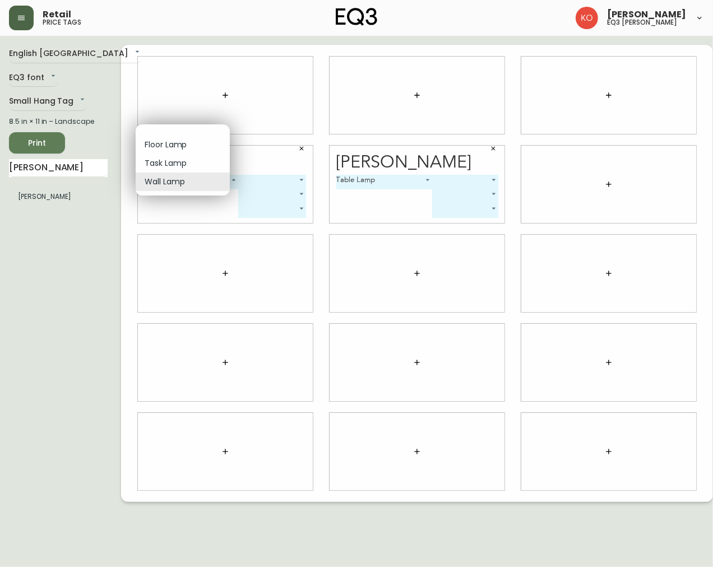
click at [191, 182] on body "Retail price tags [PERSON_NAME] eq3 laval - [PERSON_NAME] English [GEOGRAPHIC_D…" at bounding box center [356, 251] width 713 height 502
click at [178, 167] on li "Task Lamp" at bounding box center [183, 163] width 94 height 19
type input "1"
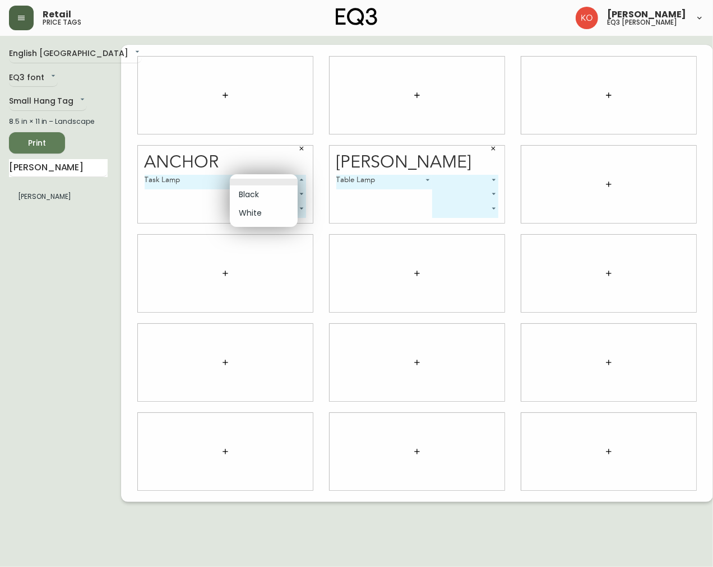
click at [281, 175] on body "Retail price tags [PERSON_NAME] eq3 laval - [PERSON_NAME] English [GEOGRAPHIC_D…" at bounding box center [356, 251] width 713 height 502
click at [259, 188] on li "Black" at bounding box center [264, 195] width 68 height 19
type input "0"
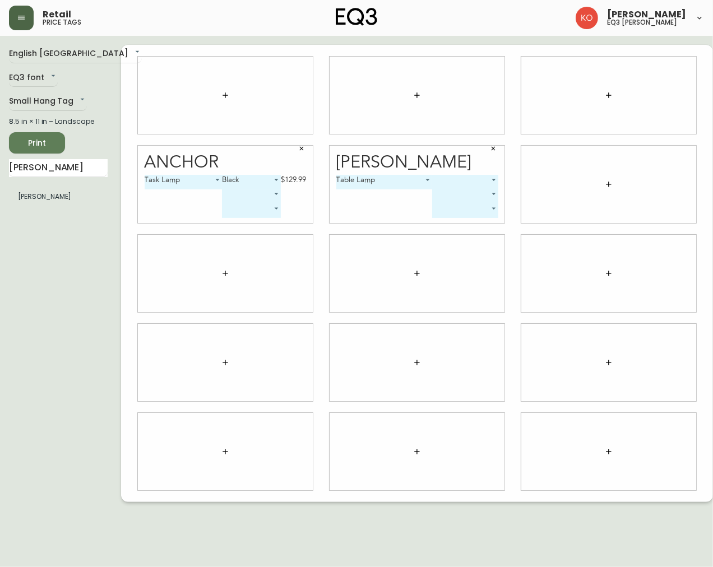
click at [368, 180] on body "Retail price tags [PERSON_NAME] eq3 laval - [PERSON_NAME] English [GEOGRAPHIC_D…" at bounding box center [356, 251] width 713 height 502
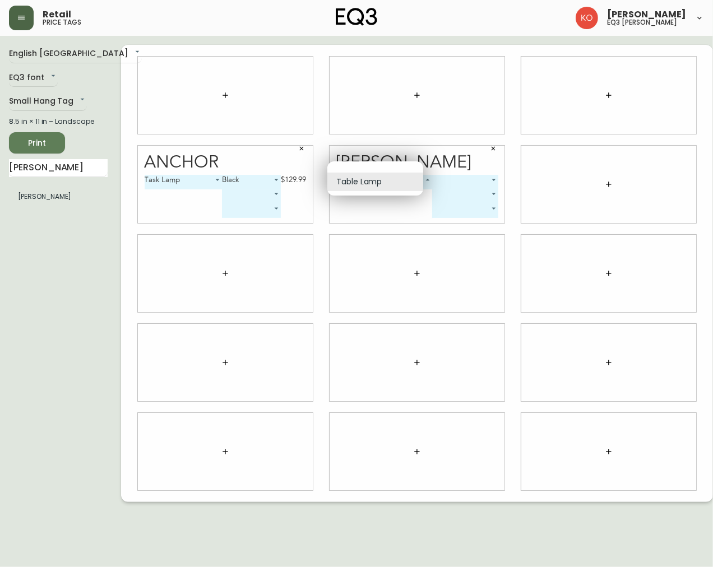
click at [475, 180] on div at bounding box center [356, 283] width 713 height 567
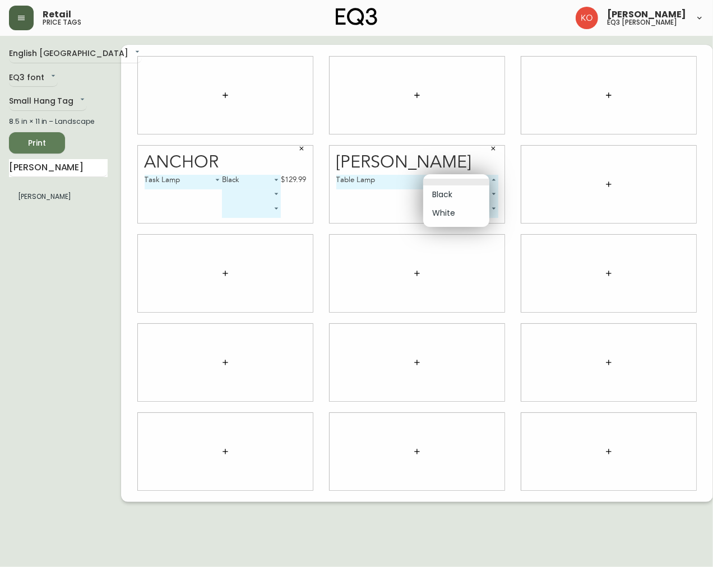
click at [474, 179] on body "Retail price tags [PERSON_NAME] eq3 laval - [PERSON_NAME] English [GEOGRAPHIC_D…" at bounding box center [356, 251] width 713 height 502
click at [443, 192] on li "Black" at bounding box center [456, 195] width 66 height 19
type input "0"
